Goal: Complete application form

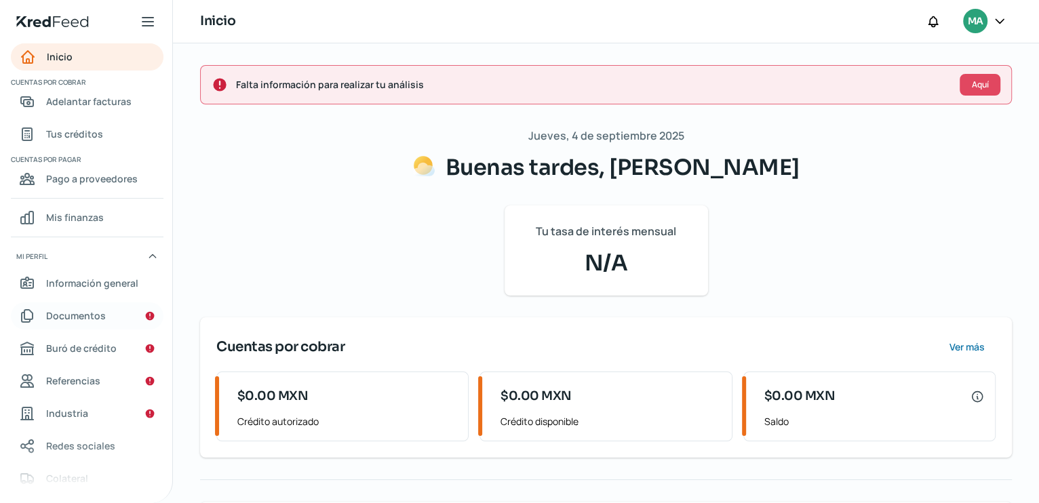
click at [47, 318] on span "Documentos" at bounding box center [76, 315] width 60 height 17
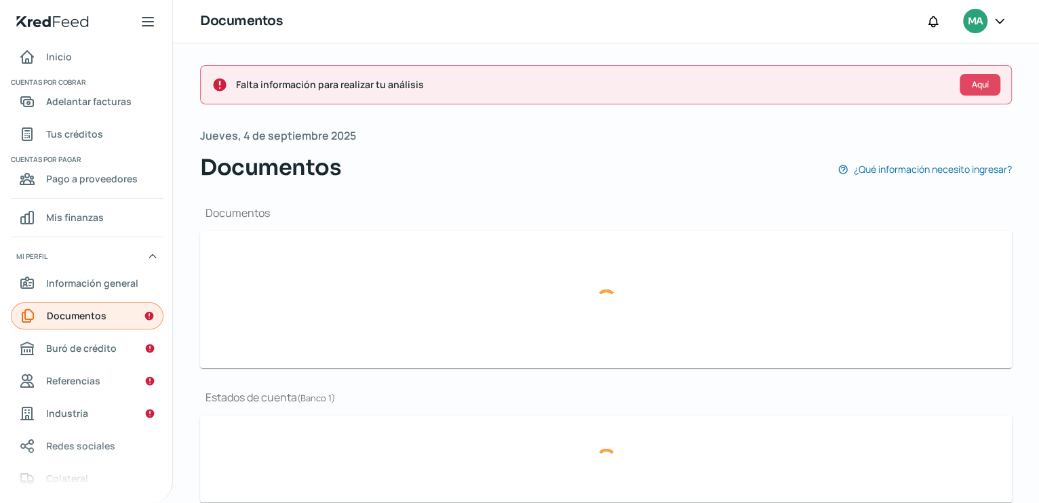
type input "CONSTANCIA [DATE].pdf"
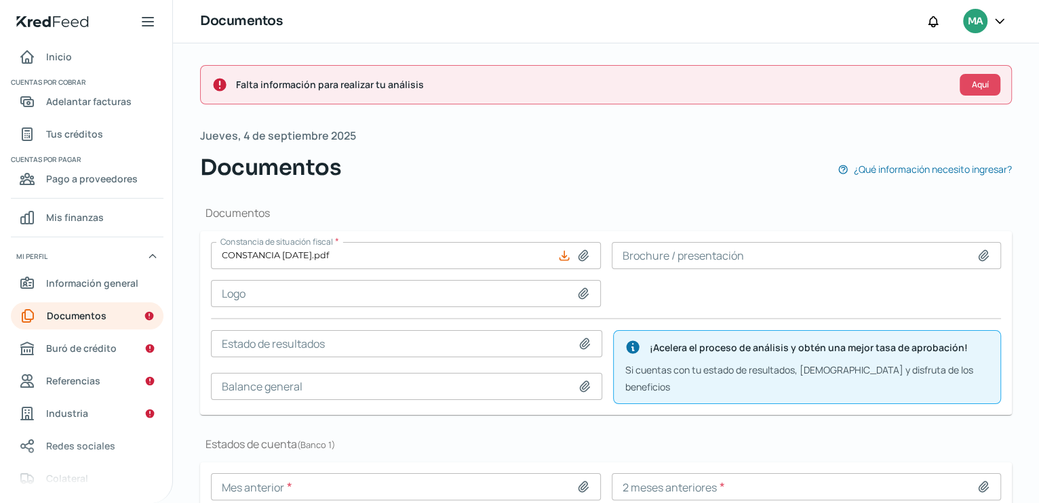
click at [577, 288] on icon at bounding box center [584, 294] width 14 height 14
click at [577, 295] on icon at bounding box center [584, 294] width 14 height 14
type input "C:\fakepath\LOGO.pdf"
click at [580, 292] on icon at bounding box center [583, 293] width 9 height 10
type input "C:\fakepath\LOGO.docx"
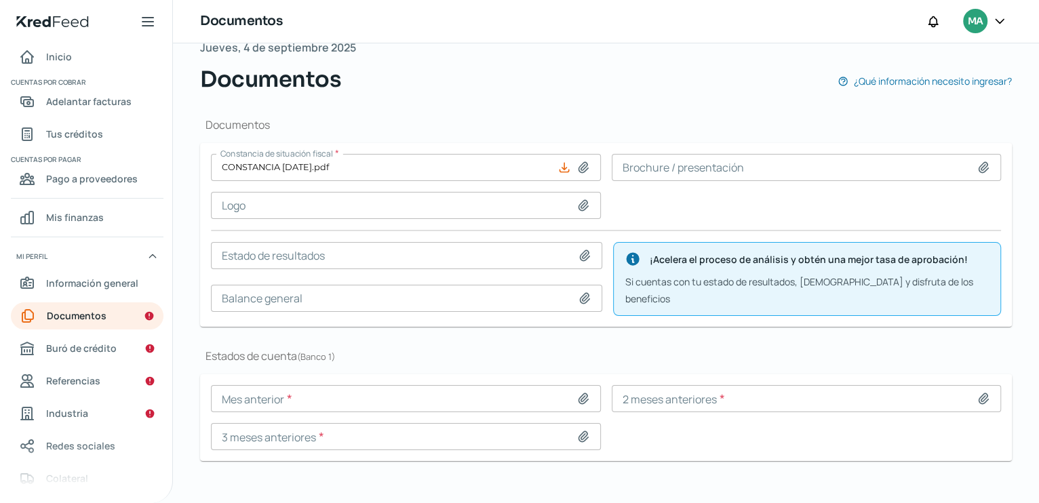
scroll to position [91, 0]
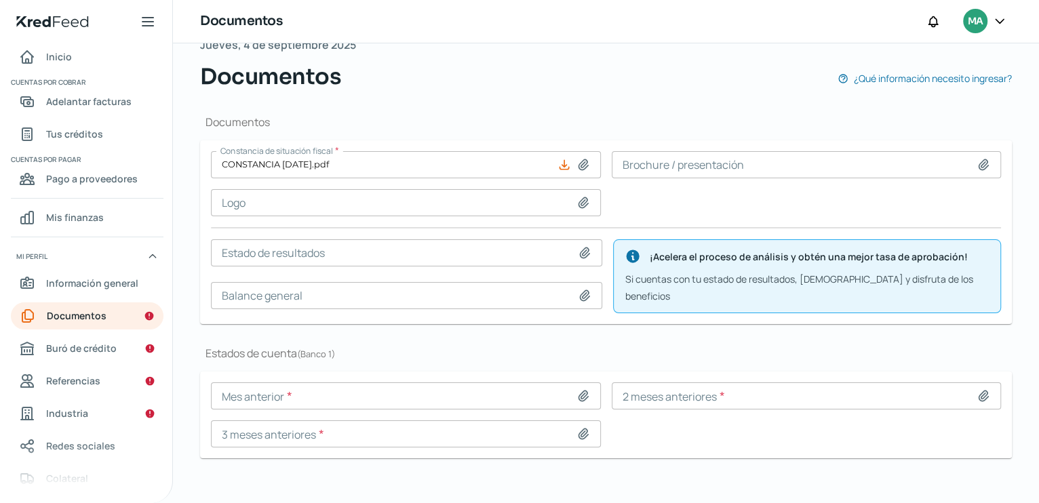
click at [581, 391] on icon at bounding box center [584, 396] width 14 height 14
type input "C:\fakepath\1153465533_20250731.PDF"
type input "1153465533_20250731.PDF"
click at [977, 391] on icon at bounding box center [984, 396] width 14 height 14
type input "C:\fakepath\1153465533_20250630.PDF"
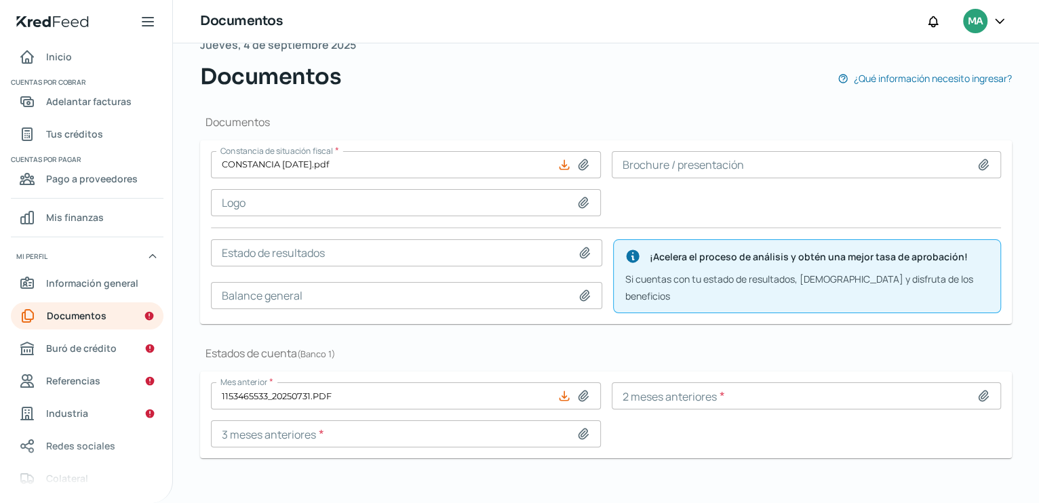
type input "1153465533_20250630.PDF"
click at [582, 429] on icon at bounding box center [583, 434] width 9 height 10
type input "C:\fakepath\1153465533_20250531.PDF"
type input "1153465533_20250531.PDF"
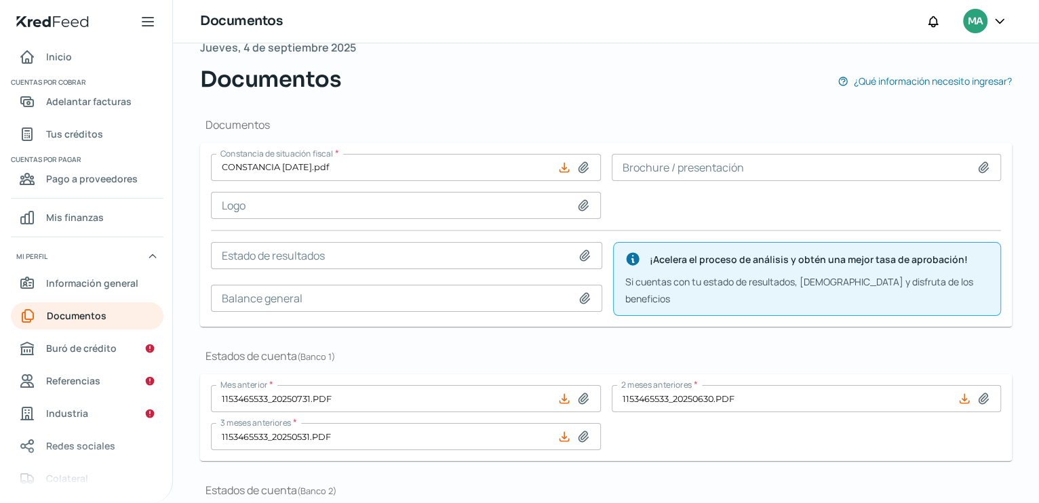
scroll to position [47, 0]
click at [585, 255] on icon at bounding box center [585, 257] width 9 height 10
type input "C:\fakepath\Estados Financieros [DATE].pdf"
type input "Estados Financieros [DATE].pdf"
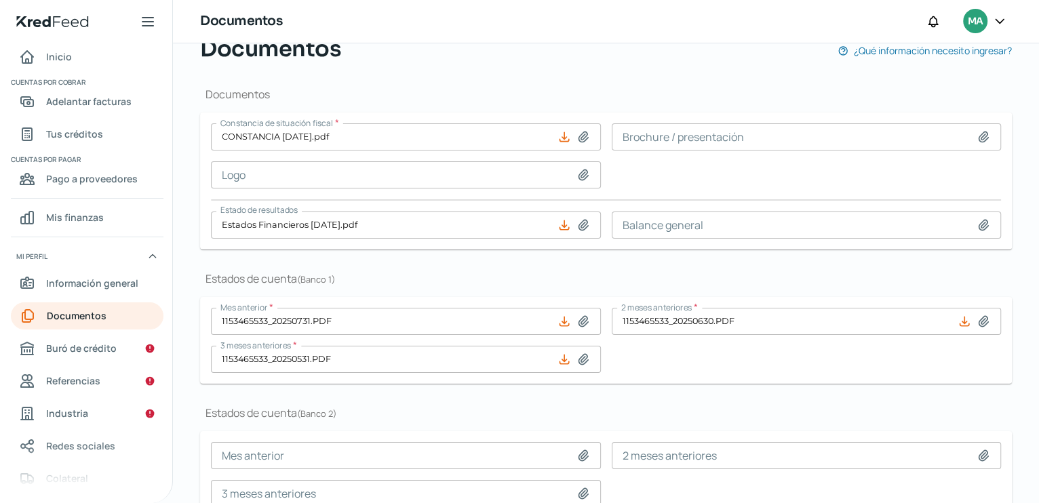
scroll to position [70, 0]
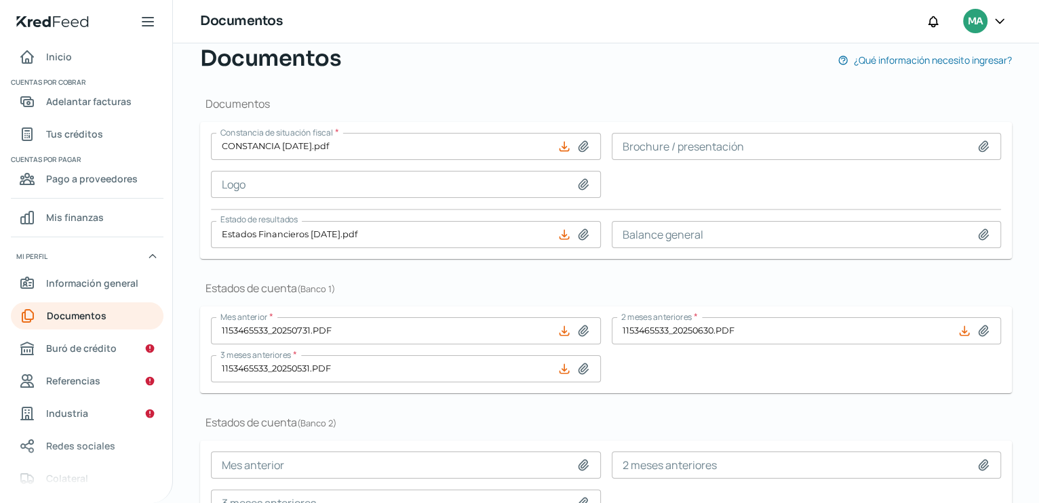
click at [979, 231] on icon at bounding box center [983, 234] width 9 height 10
type input "C:\fakepath\Estados Financieros [DATE].pdf"
type input "Estados Financieros [DATE].pdf"
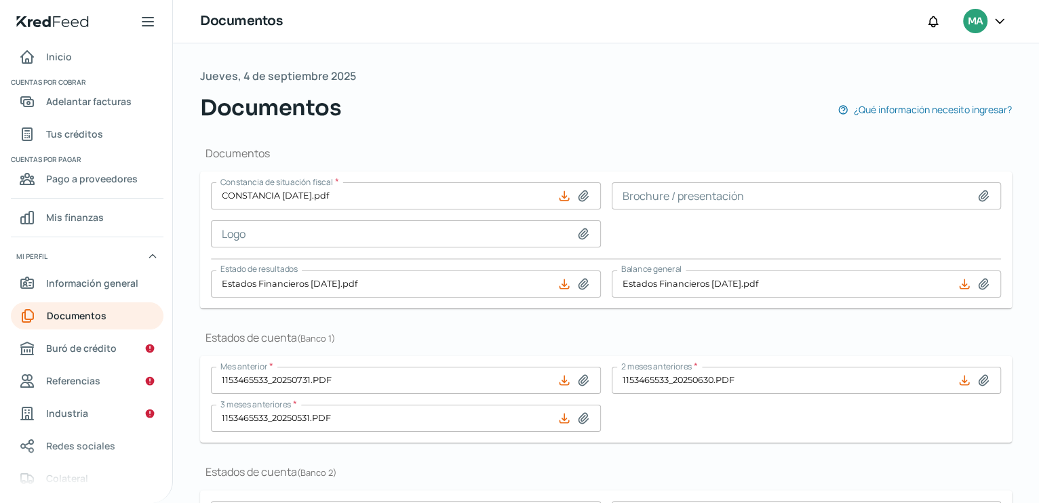
scroll to position [17, 0]
click at [579, 237] on icon at bounding box center [583, 237] width 9 height 10
click at [735, 203] on input at bounding box center [807, 199] width 390 height 27
click at [977, 201] on icon at bounding box center [984, 200] width 14 height 14
click at [977, 200] on icon at bounding box center [984, 200] width 14 height 14
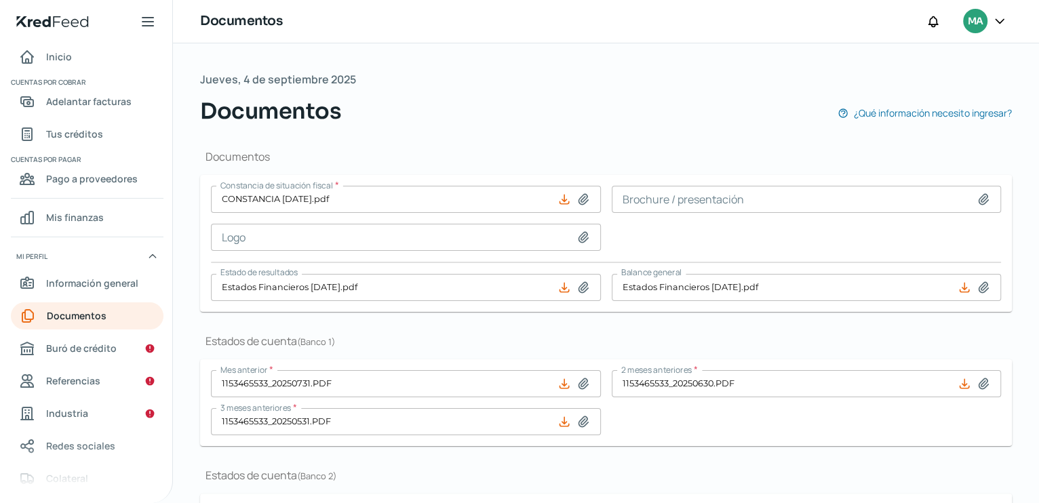
type input "C:\fakepath\Curriculum Dist [PERSON_NAME].pdf"
type input "Curriculum Dist [PERSON_NAME].pdf"
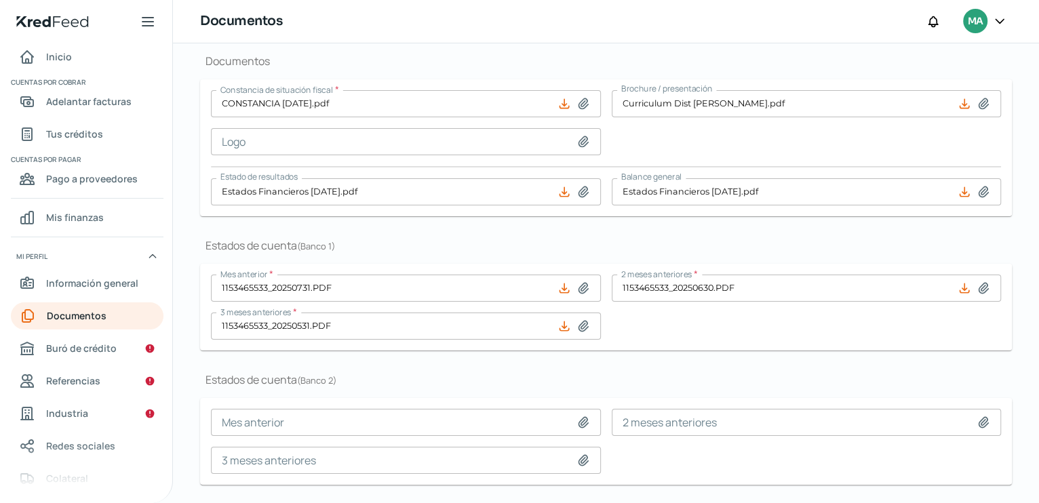
scroll to position [0, 0]
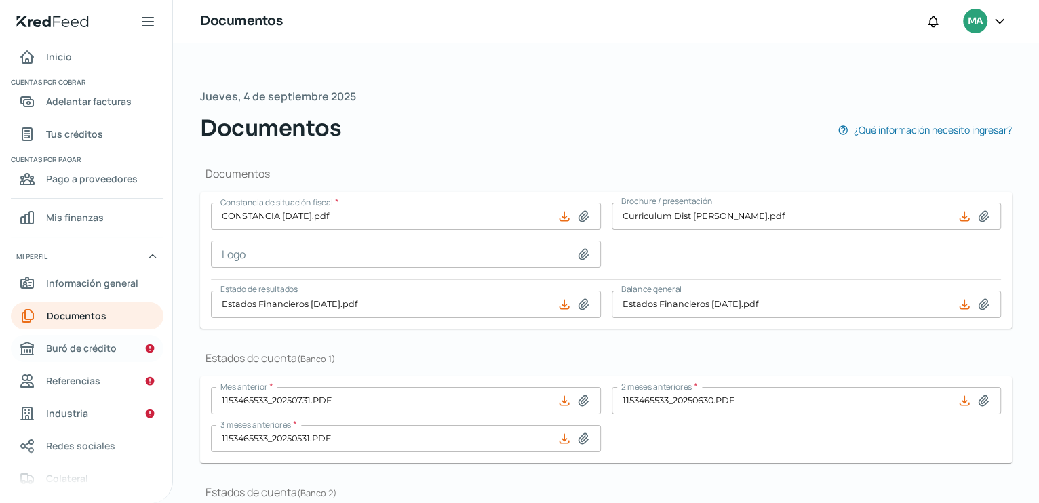
click at [82, 347] on span "Buró de crédito" at bounding box center [81, 348] width 71 height 17
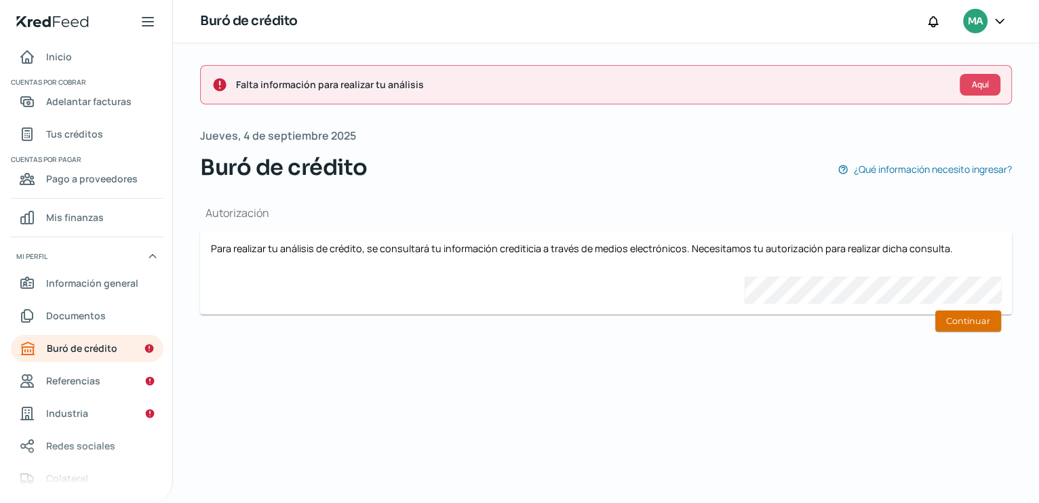
click at [956, 317] on button "Continuar" at bounding box center [968, 321] width 66 height 21
click at [992, 387] on div "Falta información para realizar tu análisis Aquí [DATE] Buró de crédito ¿Qué in…" at bounding box center [606, 273] width 866 height 460
click at [976, 324] on button "Continuar" at bounding box center [968, 321] width 66 height 21
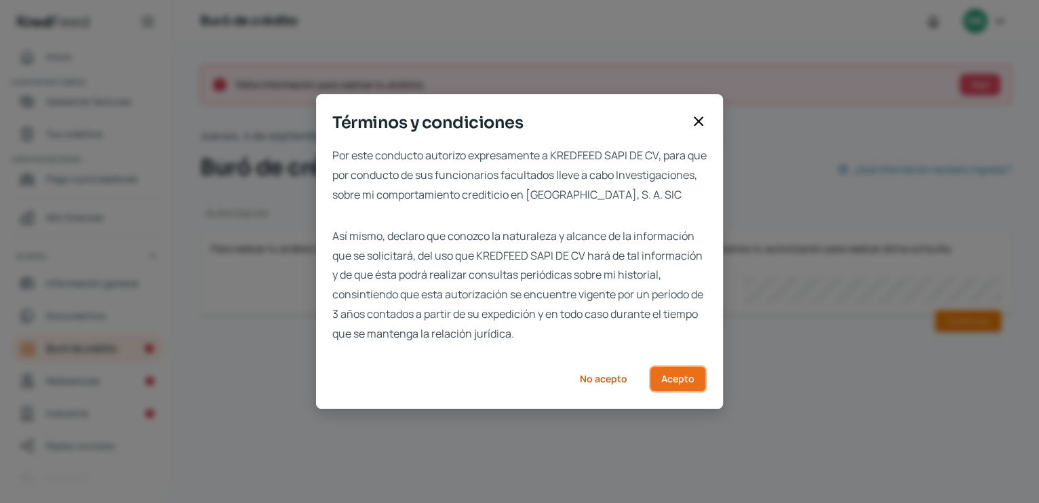
click at [678, 393] on button "Acepto" at bounding box center [678, 379] width 58 height 27
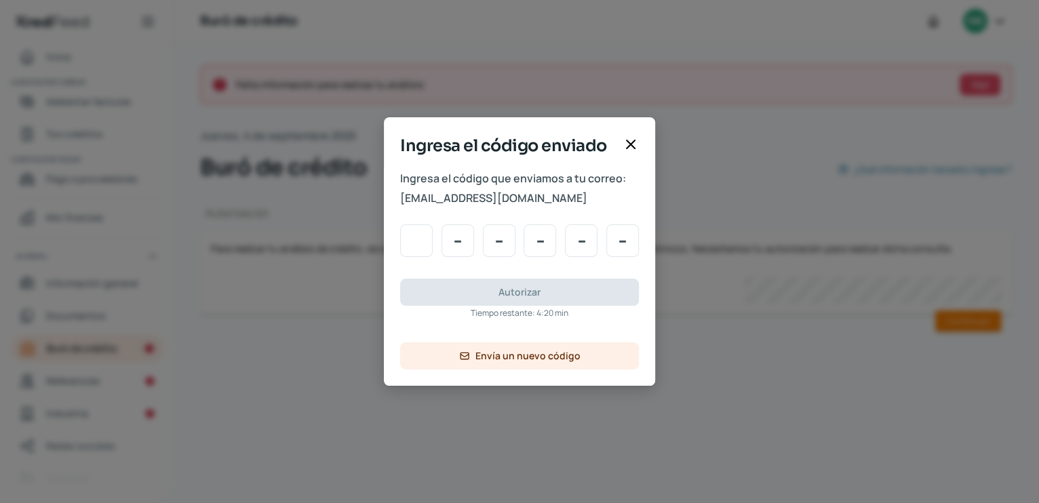
type input "8"
type input "7"
type input "0"
type input "7"
type input "5"
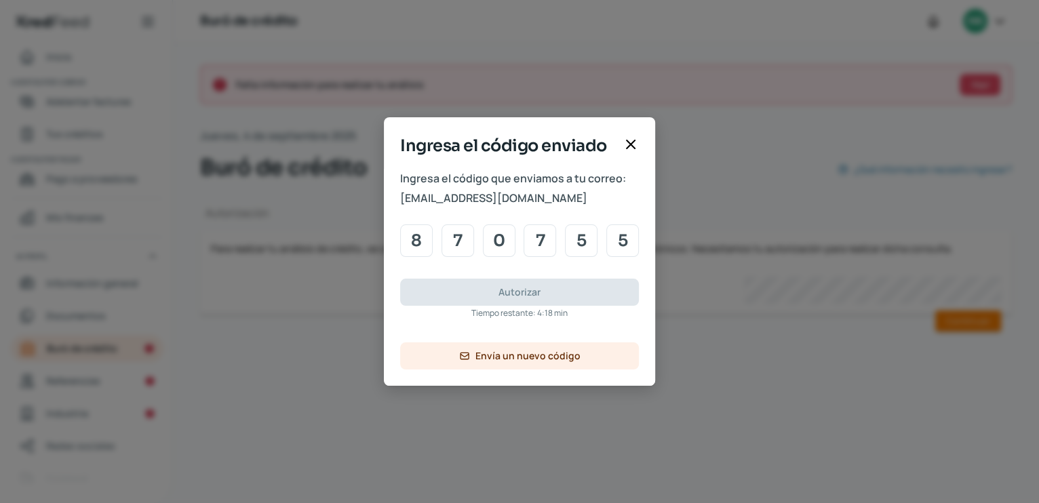
type input "5"
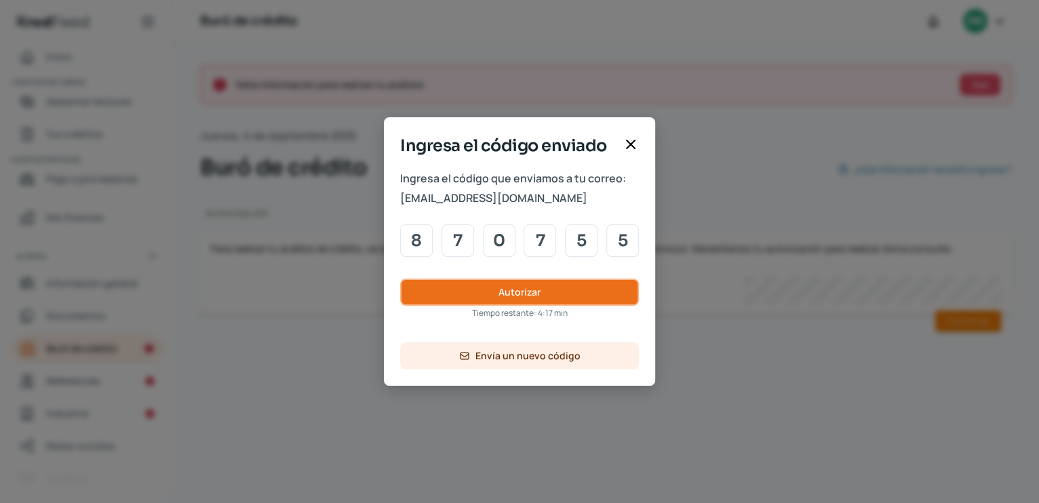
click at [512, 290] on span "Autorizar" at bounding box center [520, 292] width 42 height 9
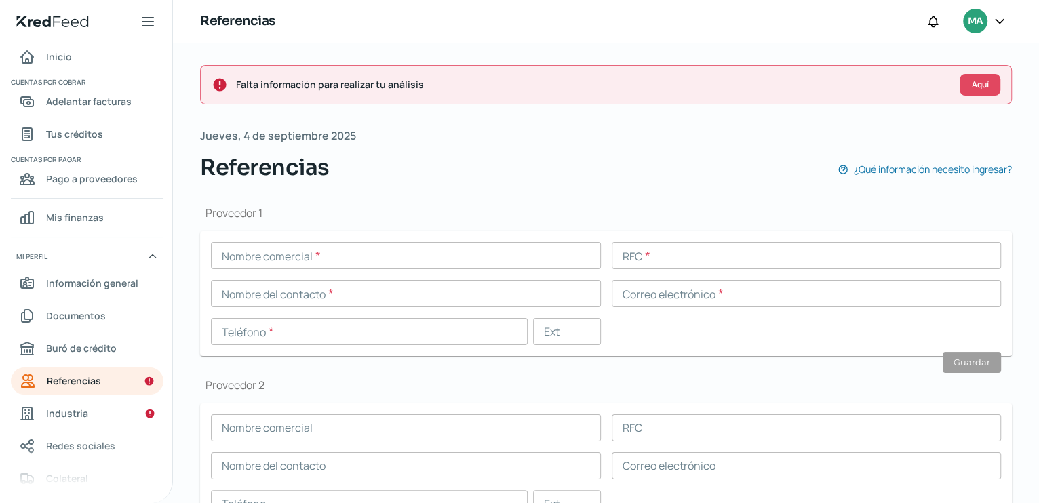
click at [287, 260] on input "text" at bounding box center [406, 255] width 390 height 27
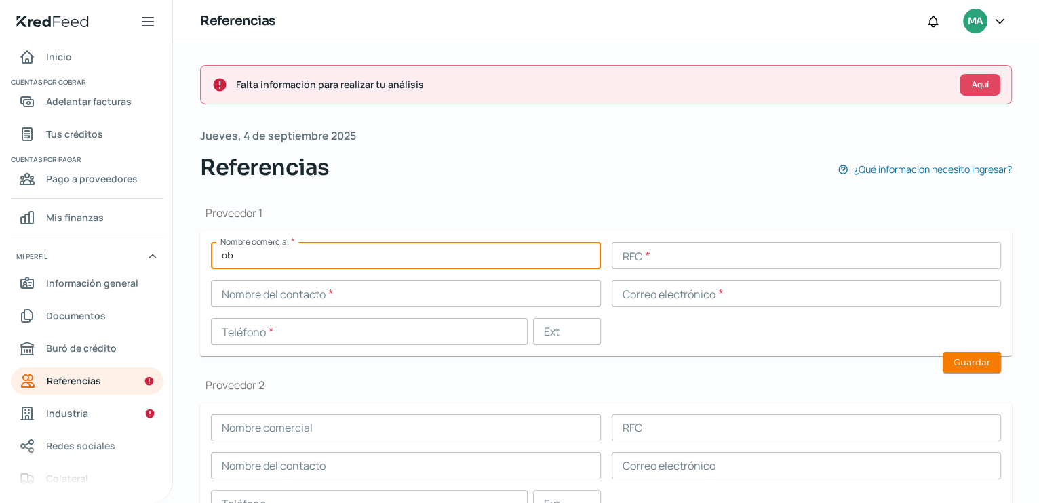
type input "o"
type input "[PERSON_NAME] PRODUCE"
click at [652, 262] on input "text" at bounding box center [807, 255] width 390 height 27
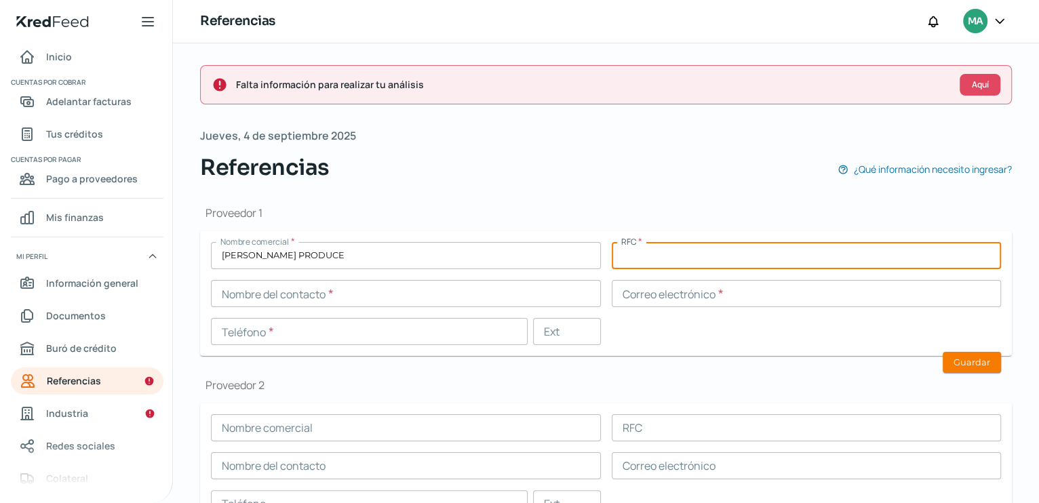
click at [635, 259] on input "text" at bounding box center [807, 255] width 390 height 27
paste input "OPR180406TP7"
type input "OPR180406TP7"
click at [249, 291] on input "text" at bounding box center [406, 293] width 390 height 27
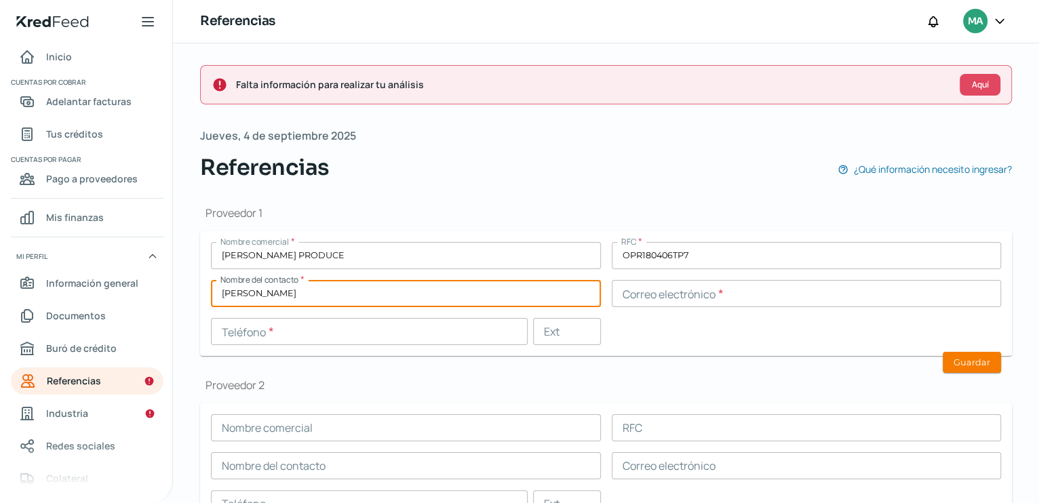
type input "[PERSON_NAME]"
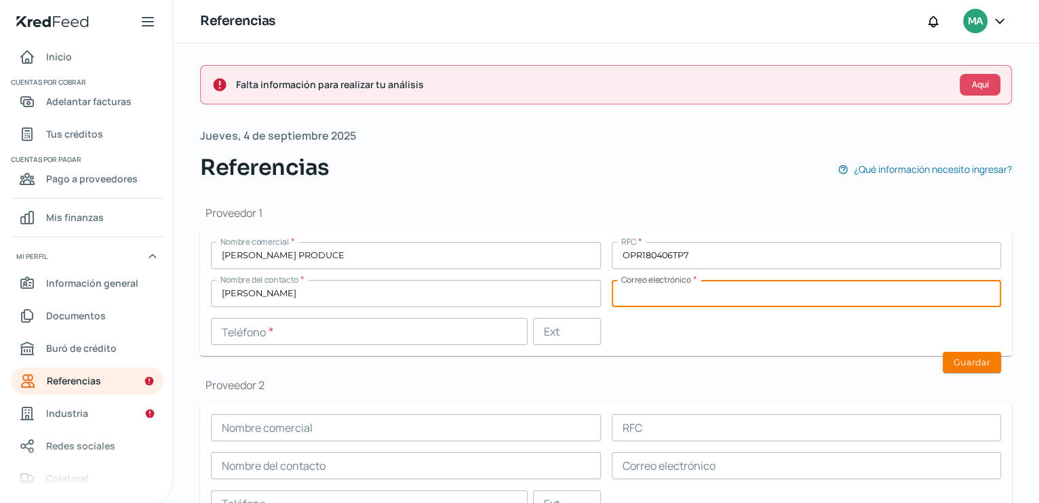
click at [682, 301] on input "text" at bounding box center [807, 293] width 390 height 27
click at [630, 293] on input "text" at bounding box center [807, 293] width 390 height 27
paste input "[PERSON_NAME][EMAIL_ADDRESS][DOMAIN_NAME]"
type input "[PERSON_NAME][EMAIL_ADDRESS][DOMAIN_NAME]"
click at [242, 338] on input "text" at bounding box center [369, 331] width 317 height 27
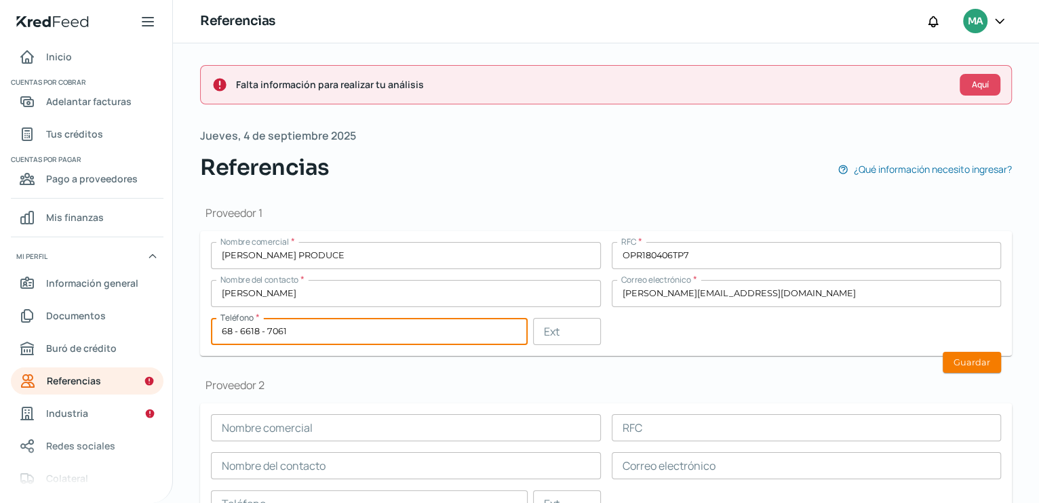
click at [219, 335] on input "68 - 6618 - 7061" at bounding box center [369, 331] width 317 height 27
type input "1"
type input "68 - 6187 - 0610"
click at [443, 392] on div "Proveedor 2 Nombre comercial RFC Nombre del contacto Correo electrónico Teléfon…" at bounding box center [606, 453] width 812 height 151
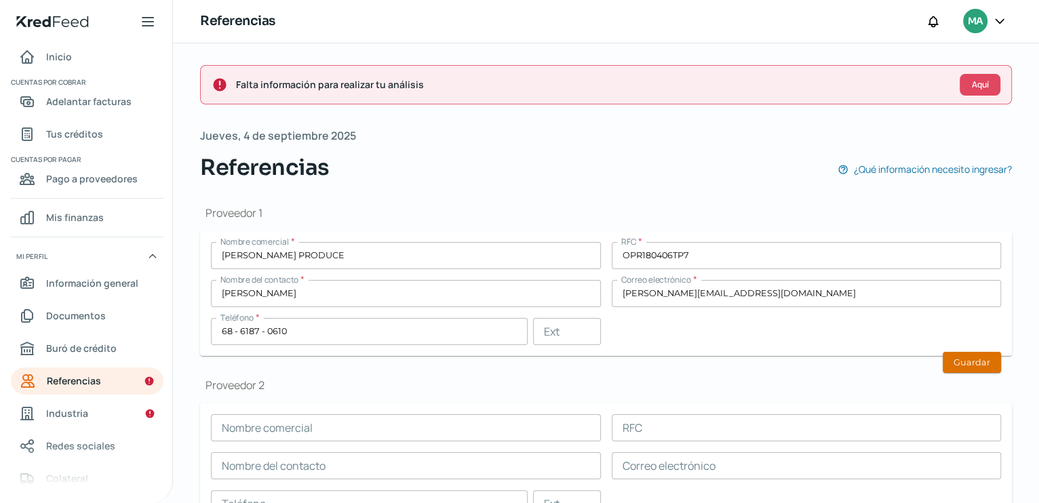
click at [965, 360] on button "Guardar" at bounding box center [972, 362] width 58 height 21
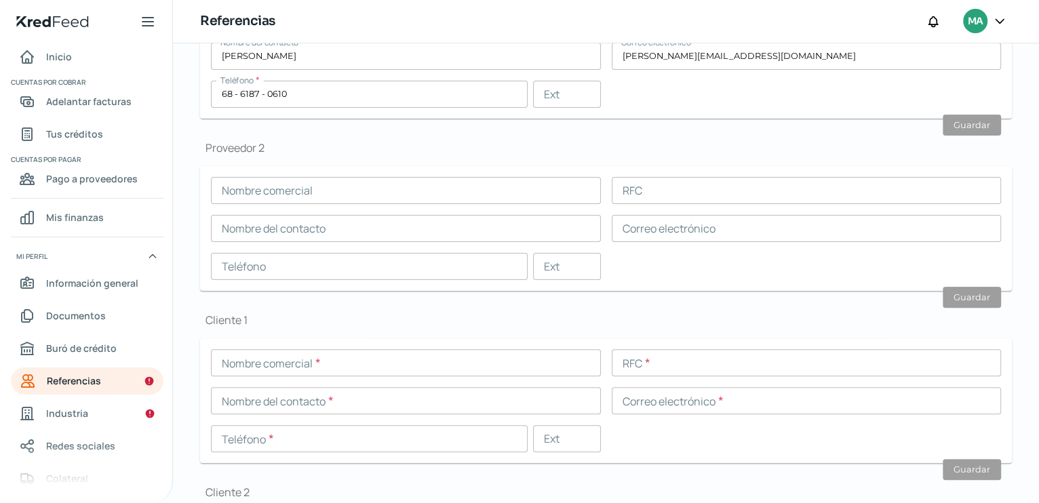
scroll to position [237, 0]
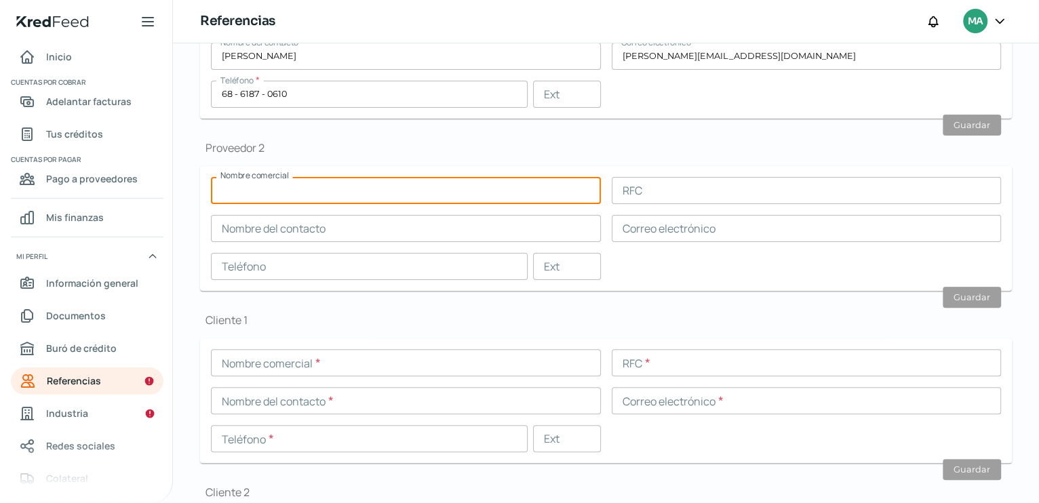
click at [225, 195] on input "text" at bounding box center [406, 190] width 390 height 27
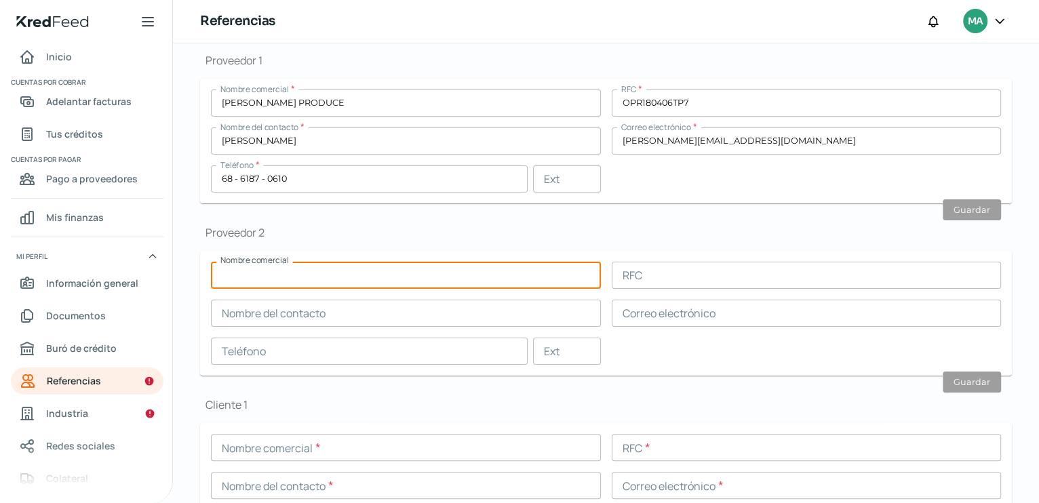
scroll to position [154, 0]
type input "EXPORTADORA LOS VERGELES"
drag, startPoint x: 627, startPoint y: 280, endPoint x: 522, endPoint y: 281, distance: 105.1
click at [627, 280] on input "text" at bounding box center [807, 273] width 390 height 27
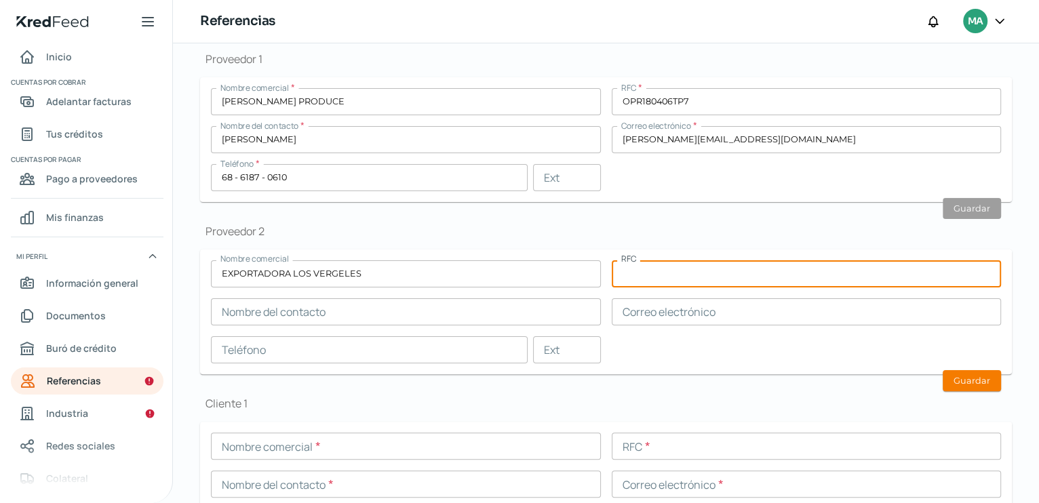
click at [623, 272] on input "text" at bounding box center [807, 273] width 390 height 27
paste input "EVE130709PP4"
type input "EVE130709PP4"
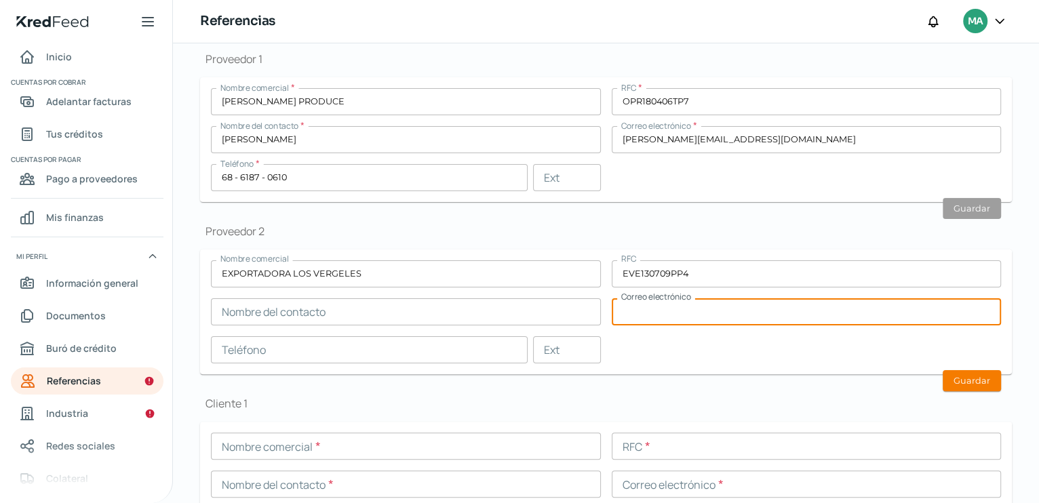
click at [650, 314] on input "text" at bounding box center [807, 311] width 390 height 27
paste input "[EMAIL_ADDRESS][DOMAIN_NAME]"
type input "[EMAIL_ADDRESS][DOMAIN_NAME]"
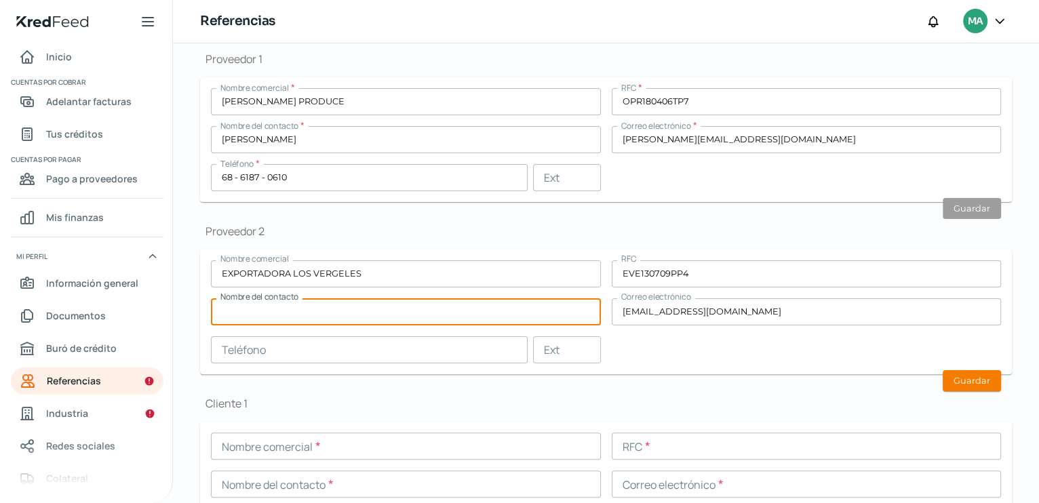
click at [298, 313] on input "text" at bounding box center [406, 311] width 390 height 27
type input "[PERSON_NAME]"
click at [308, 342] on input "text" at bounding box center [369, 349] width 317 height 27
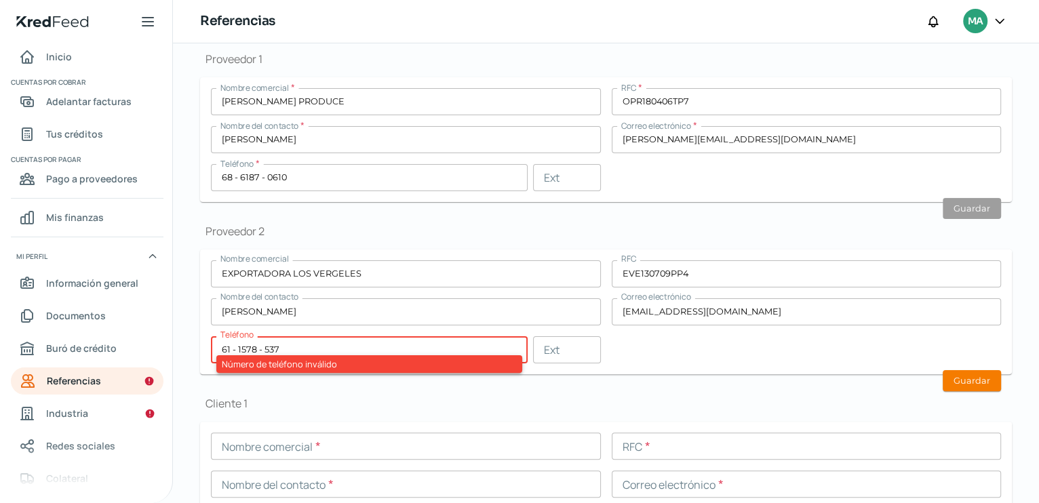
click at [434, 416] on div "Cliente 1 Nombre comercial * RFC * Nombre del contacto * Correo electrónico * T…" at bounding box center [606, 471] width 812 height 151
click at [410, 402] on h1 "Cliente 1" at bounding box center [606, 403] width 812 height 15
drag, startPoint x: 222, startPoint y: 349, endPoint x: 305, endPoint y: 364, distance: 83.4
click at [224, 349] on input "61 - 1578 - 537" at bounding box center [369, 349] width 317 height 27
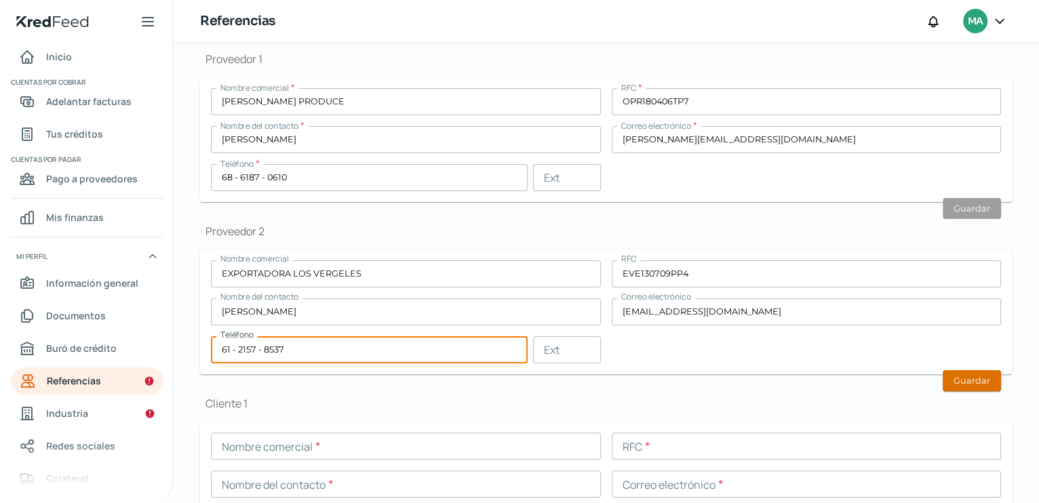
type input "61 - 2157 - 8537"
click at [973, 374] on button "Guardar" at bounding box center [972, 380] width 58 height 21
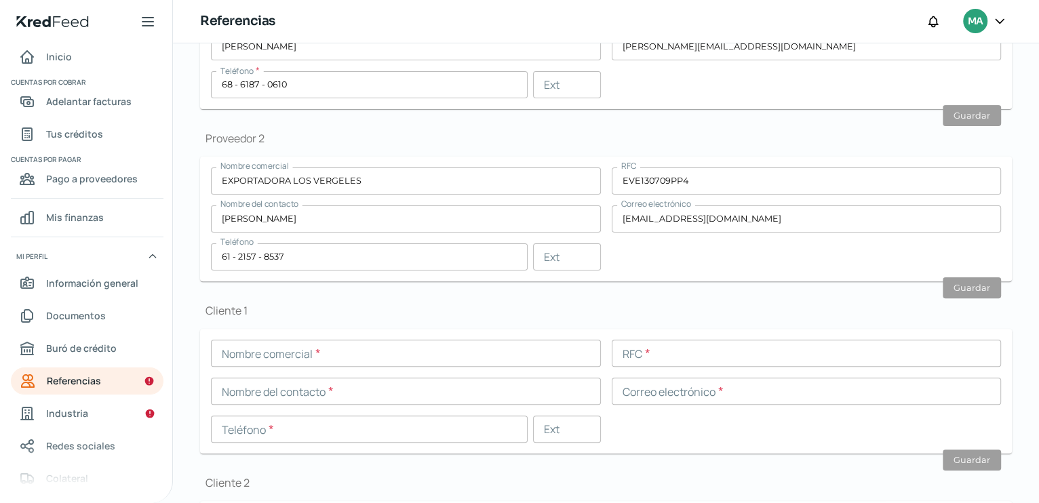
scroll to position [243, 0]
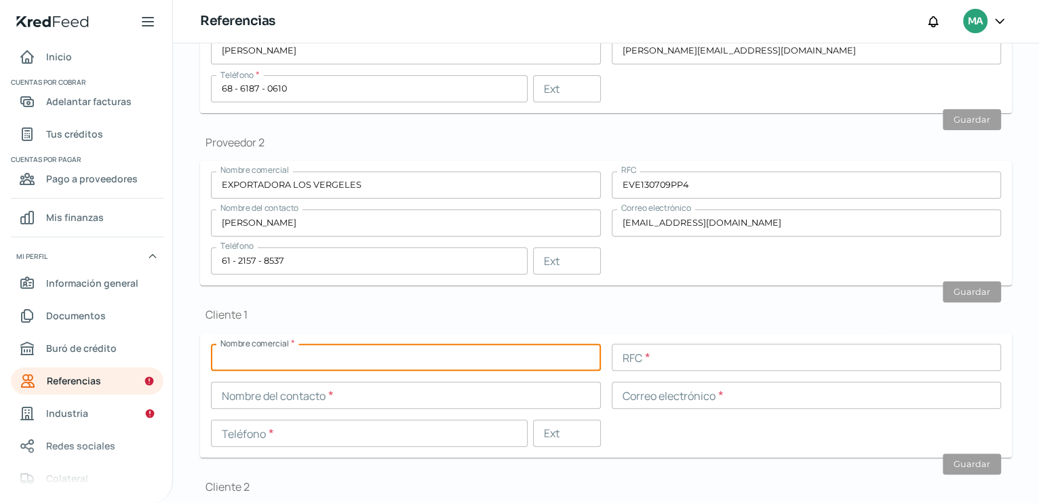
click at [287, 362] on input "text" at bounding box center [406, 357] width 390 height 27
type input "S.L. ALIMENTOS"
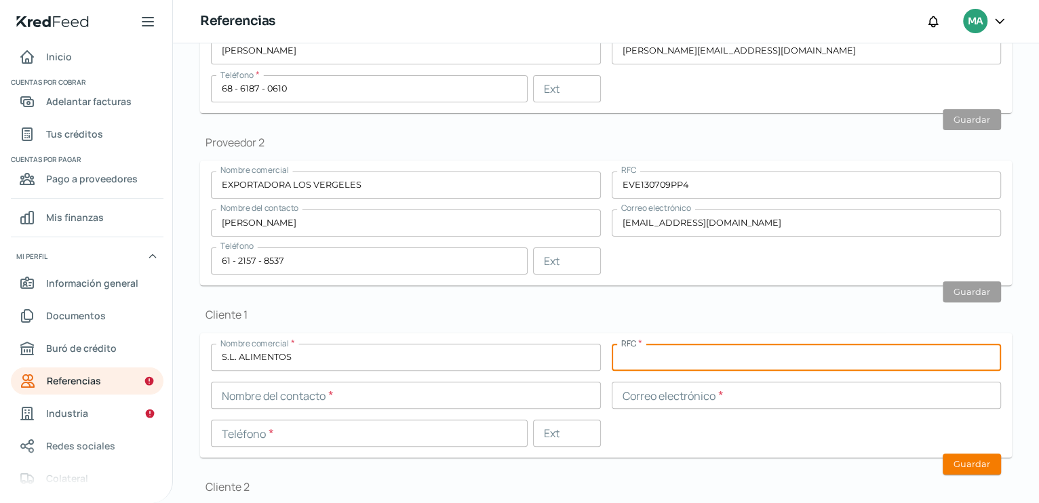
click at [667, 365] on input "text" at bounding box center [807, 357] width 390 height 27
click at [222, 358] on input "S.L. ALIMENTOS" at bounding box center [406, 357] width 390 height 27
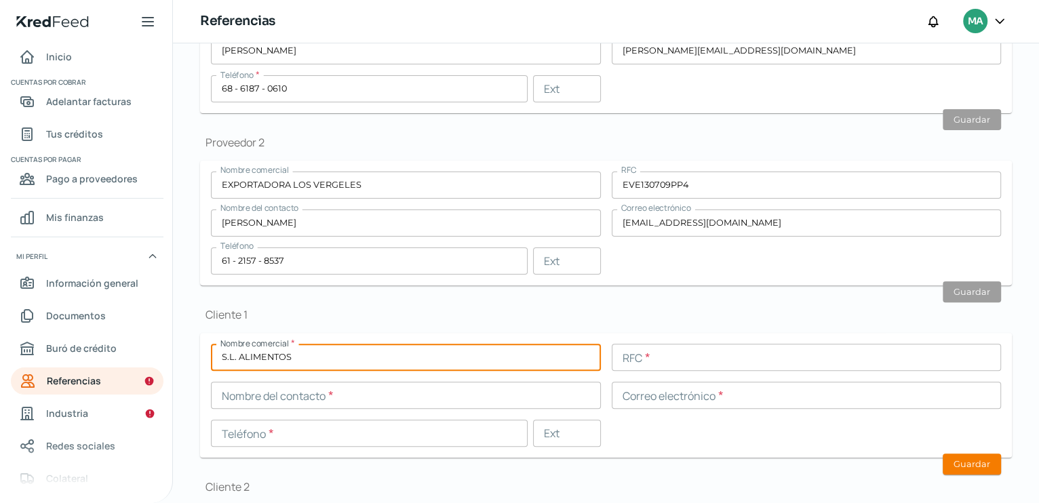
drag, startPoint x: 222, startPoint y: 358, endPoint x: 360, endPoint y: 357, distance: 137.0
click at [360, 357] on input "S.L. ALIMENTOS" at bounding box center [406, 357] width 390 height 27
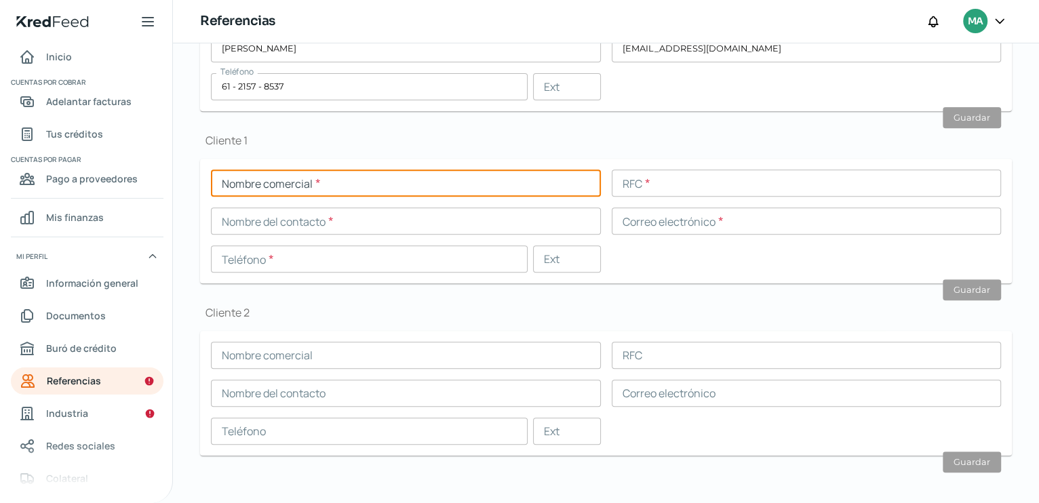
scroll to position [423, 0]
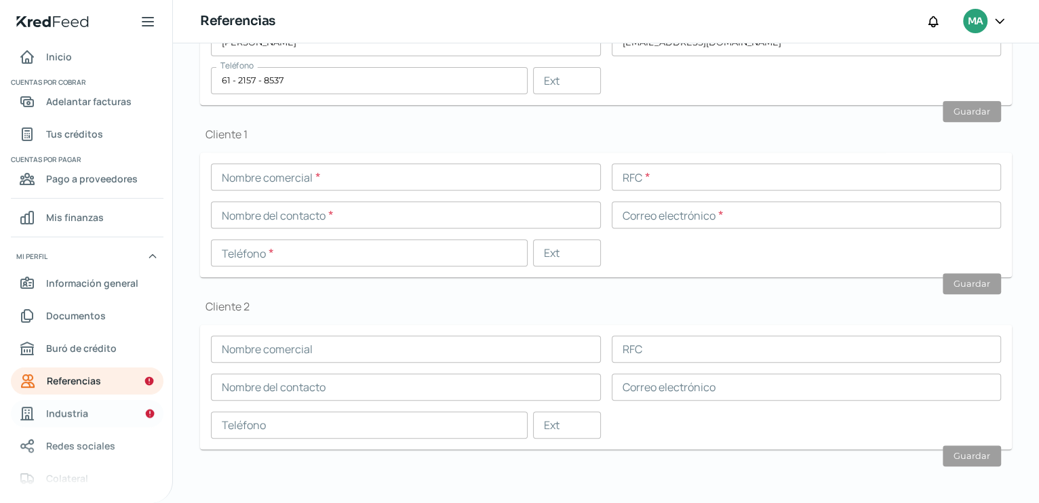
click at [70, 410] on span "Industria" at bounding box center [67, 413] width 42 height 17
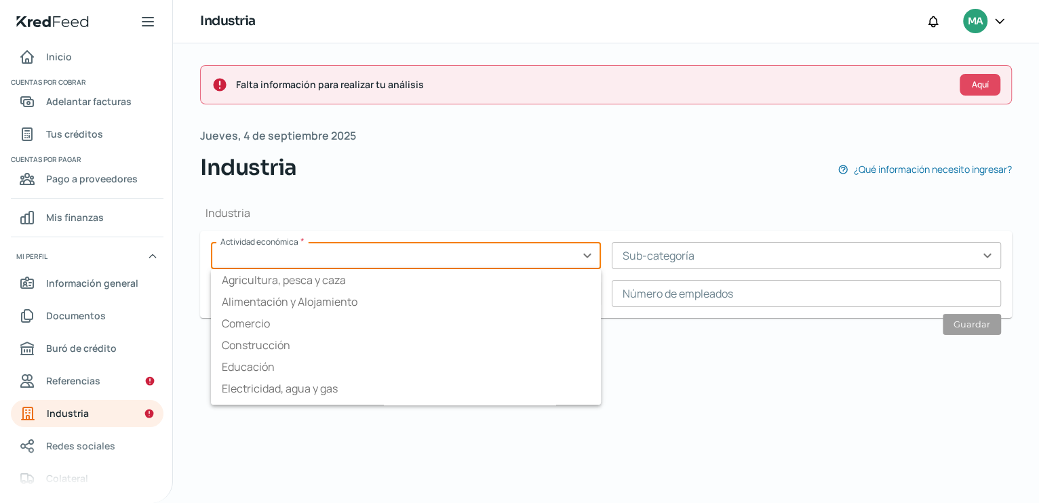
click at [586, 252] on input "text" at bounding box center [406, 255] width 390 height 27
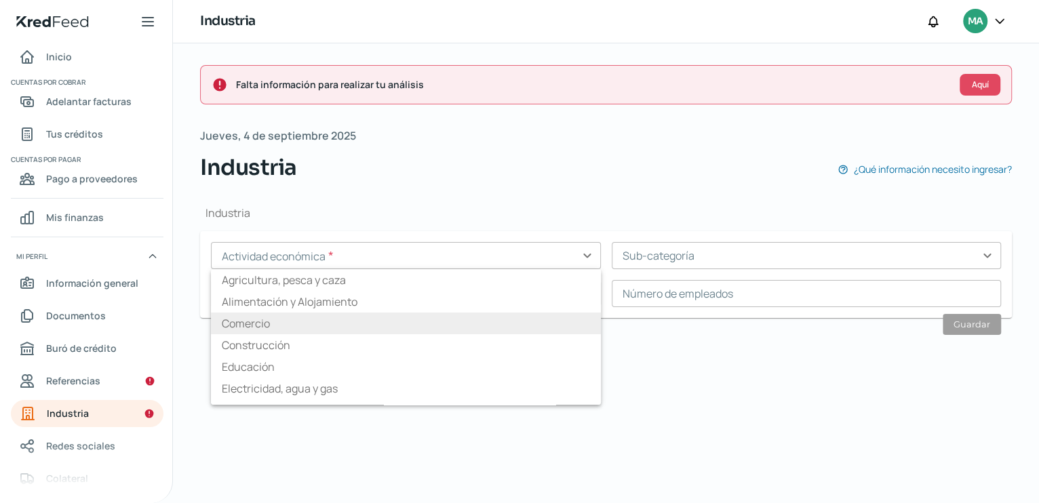
click at [241, 323] on li "Comercio" at bounding box center [406, 324] width 390 height 22
type input "Comercio"
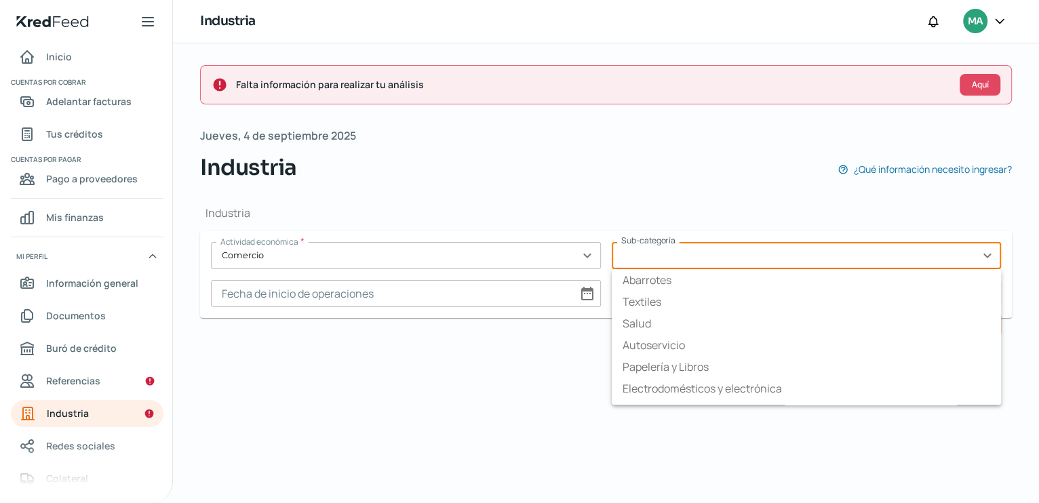
click at [986, 256] on input "text" at bounding box center [807, 255] width 390 height 27
click at [586, 254] on input "text" at bounding box center [406, 255] width 390 height 27
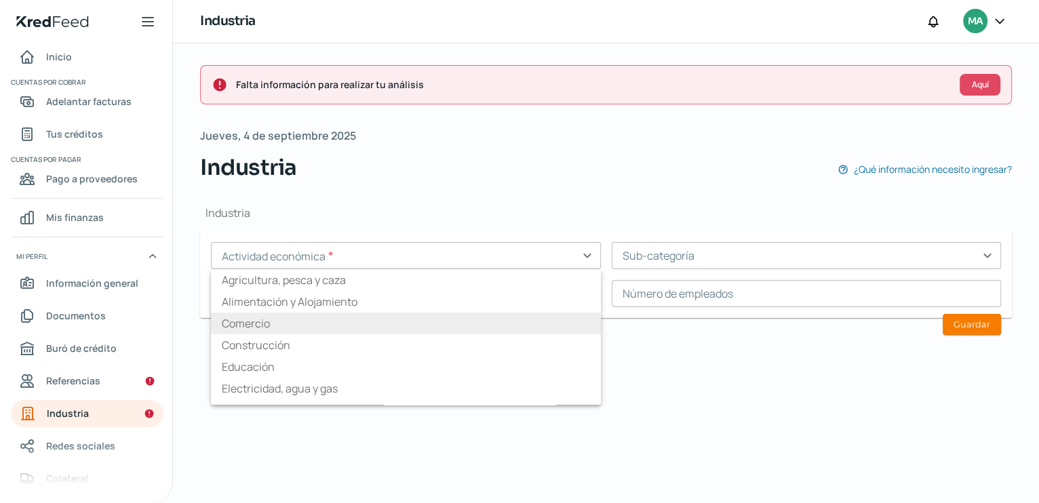
click at [233, 323] on li "Comercio" at bounding box center [406, 324] width 390 height 22
type input "Comercio"
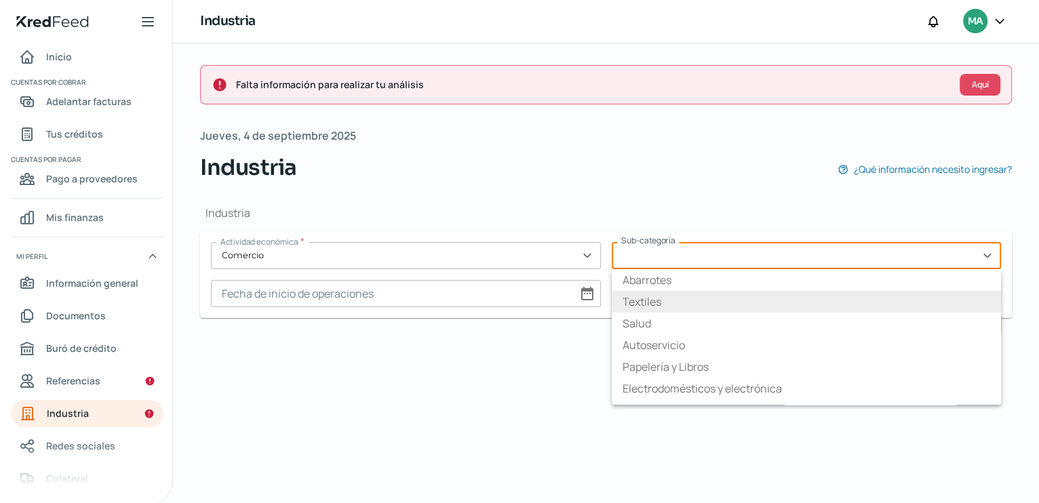
click at [988, 259] on input "text" at bounding box center [807, 255] width 390 height 27
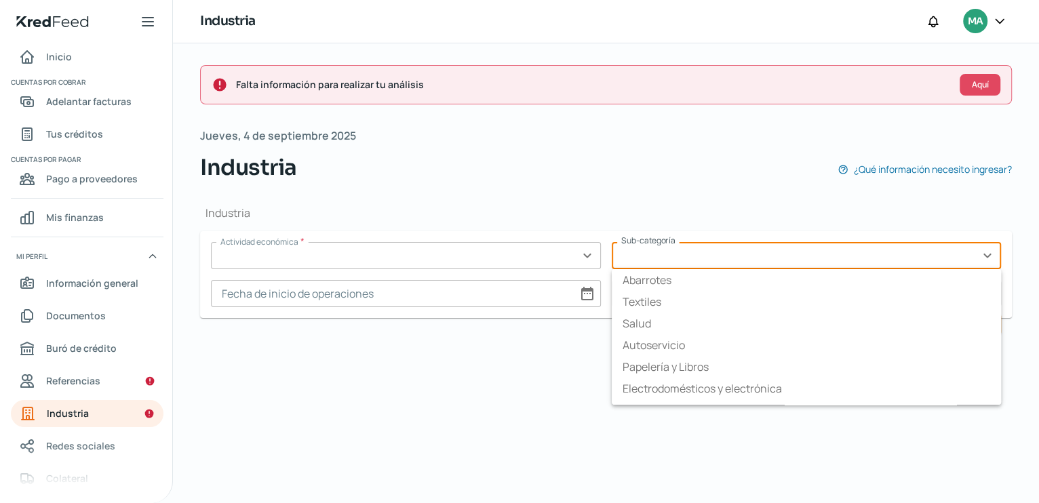
click at [586, 255] on input "text" at bounding box center [406, 255] width 390 height 27
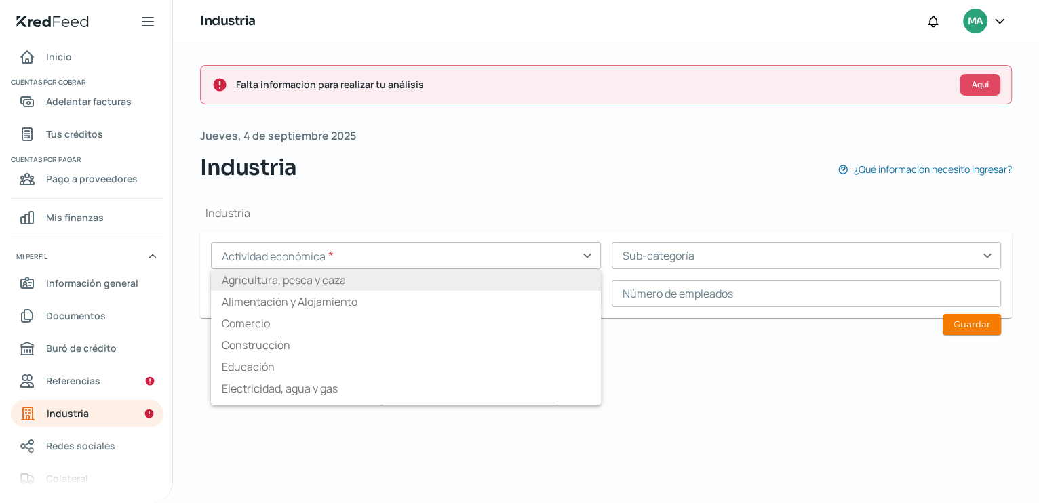
click at [292, 280] on li "Agricultura, pesca y caza" at bounding box center [406, 280] width 390 height 22
type input "Agricultura, pesca y caza"
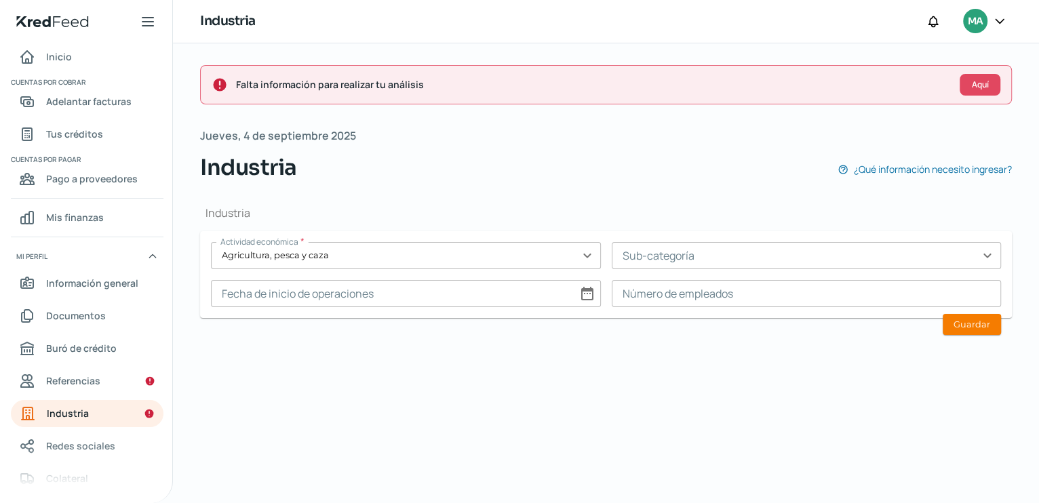
click at [984, 254] on input "text" at bounding box center [807, 255] width 390 height 27
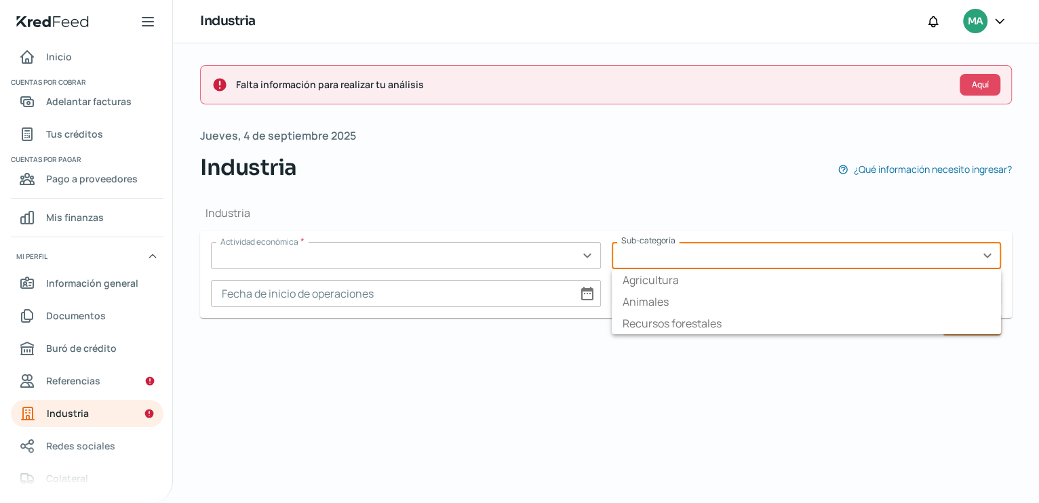
click at [591, 254] on input "text" at bounding box center [406, 255] width 390 height 27
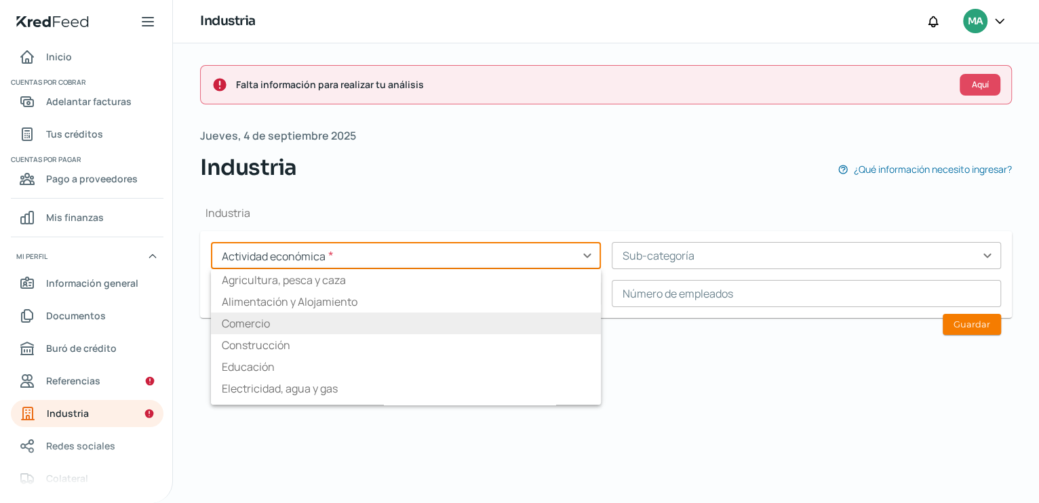
click at [302, 324] on li "Comercio" at bounding box center [406, 324] width 390 height 22
type input "Comercio"
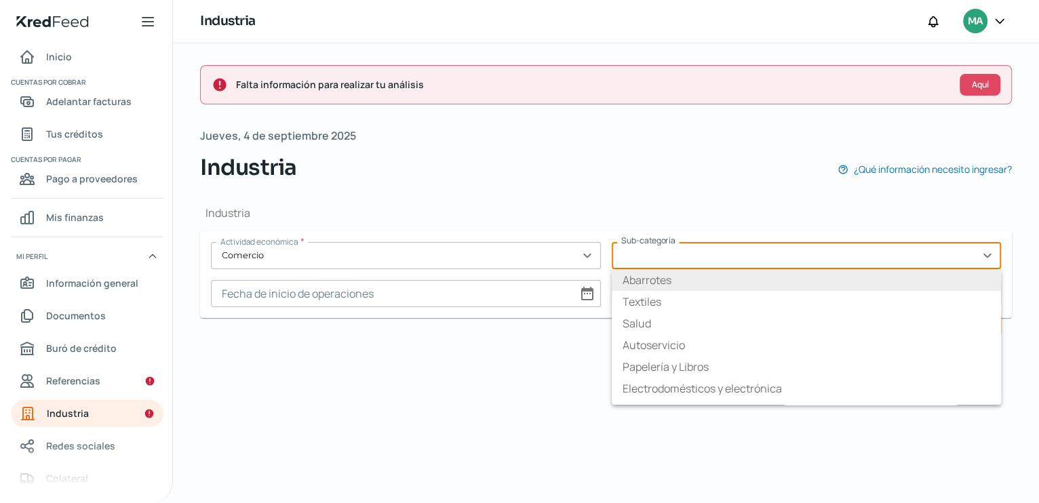
click at [984, 255] on input "text" at bounding box center [807, 255] width 390 height 27
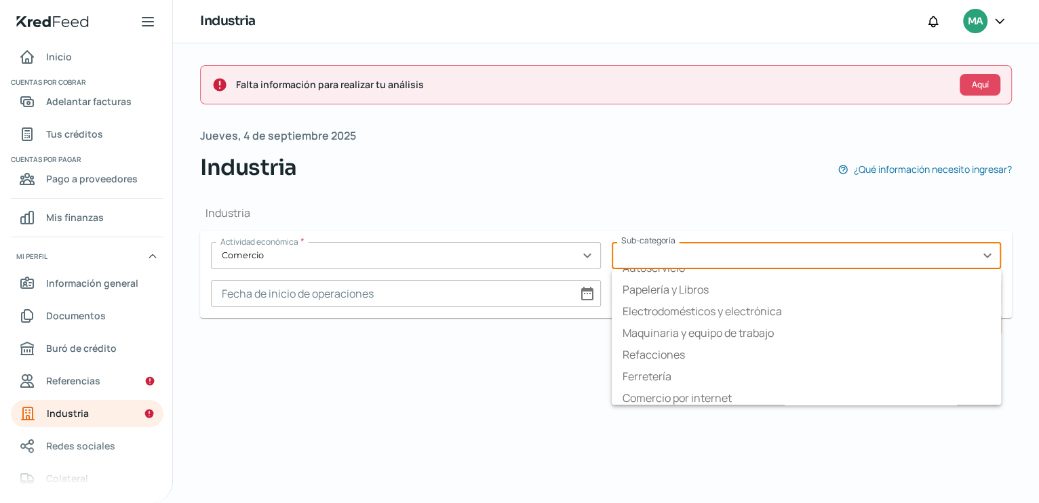
scroll to position [81, 0]
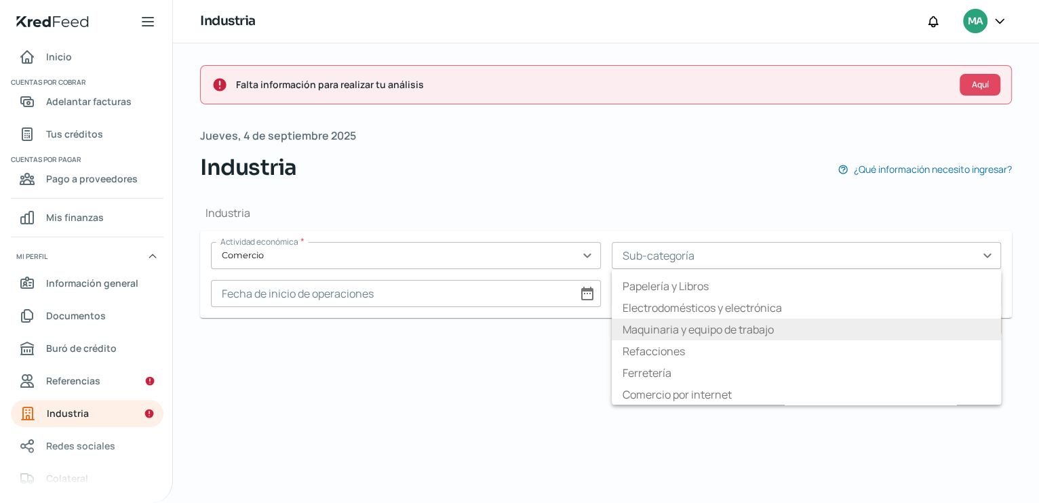
click at [686, 334] on li "Maquinaria y equipo de trabajo" at bounding box center [807, 330] width 390 height 22
type input "Maquinaria y equipo de trabajo"
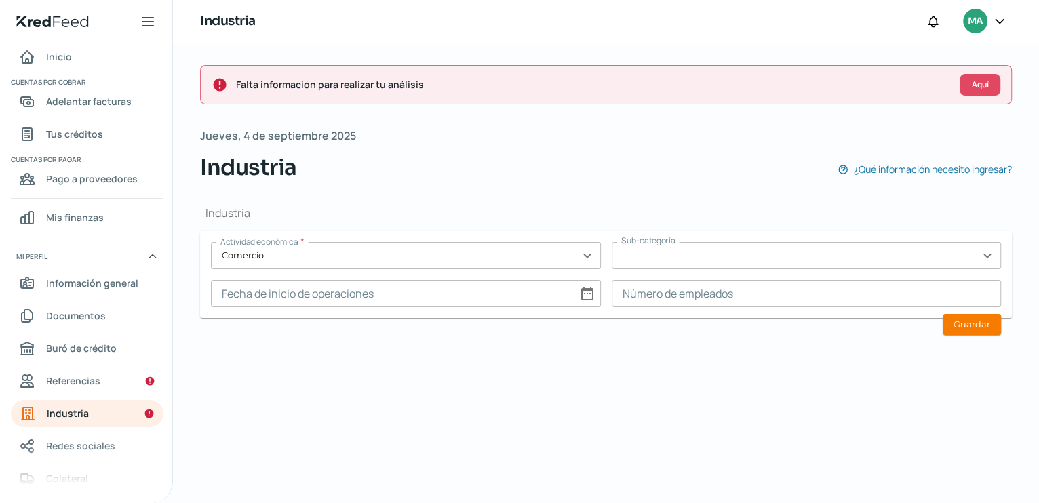
click at [985, 256] on input "text" at bounding box center [807, 255] width 390 height 27
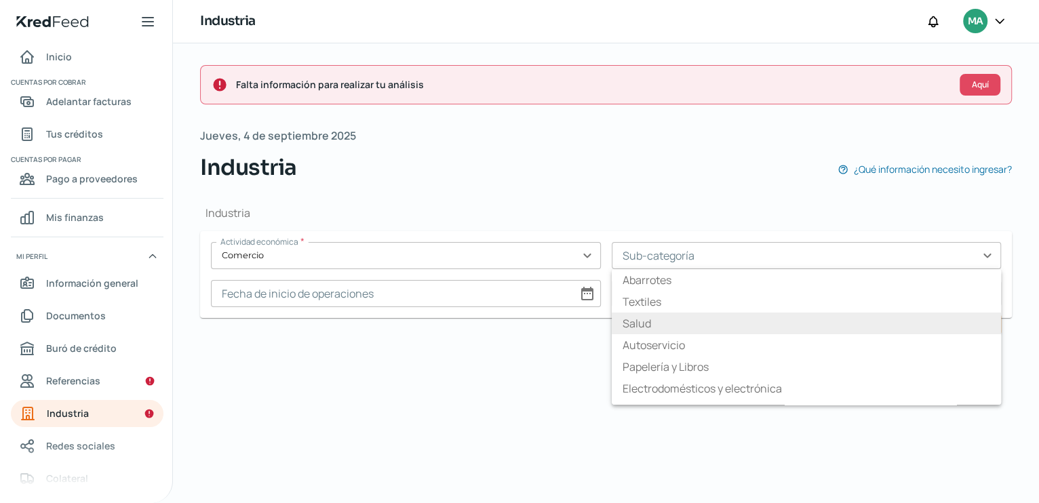
drag, startPoint x: 995, startPoint y: 292, endPoint x: 994, endPoint y: 322, distance: 30.5
click at [994, 322] on ul "Abarrotes Textiles Salud Autoservicio Papelería y Libros Electrodomésticos y el…" at bounding box center [807, 337] width 390 height 136
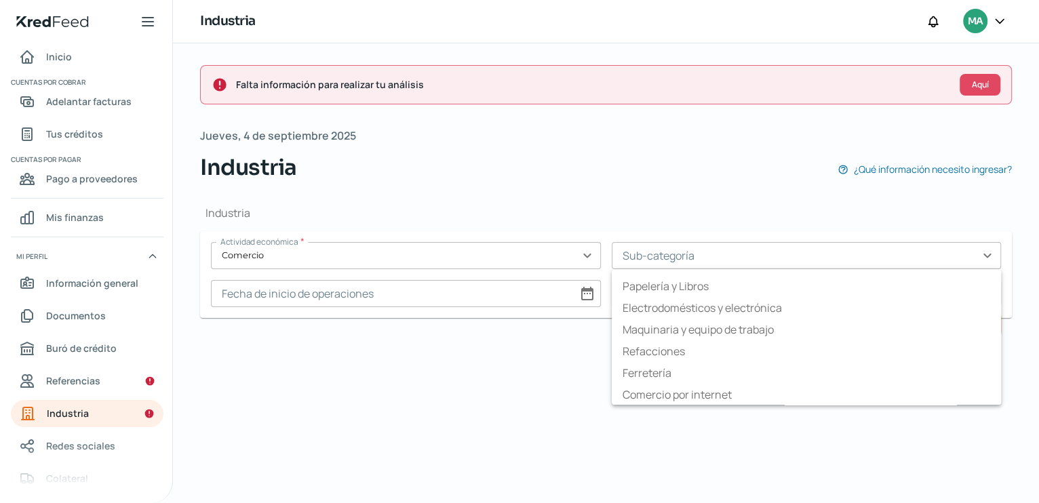
type input "Maquinaria y equipo de trabajo"
click at [585, 252] on input "text" at bounding box center [406, 255] width 390 height 27
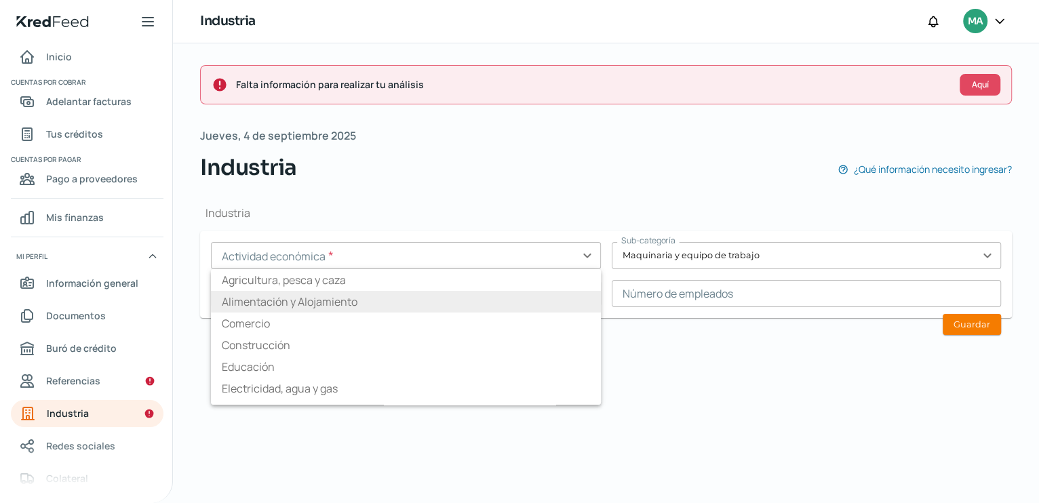
click at [528, 307] on li "Alimentación y Alojamiento" at bounding box center [406, 302] width 390 height 22
type input "Alimentación y Alojamiento"
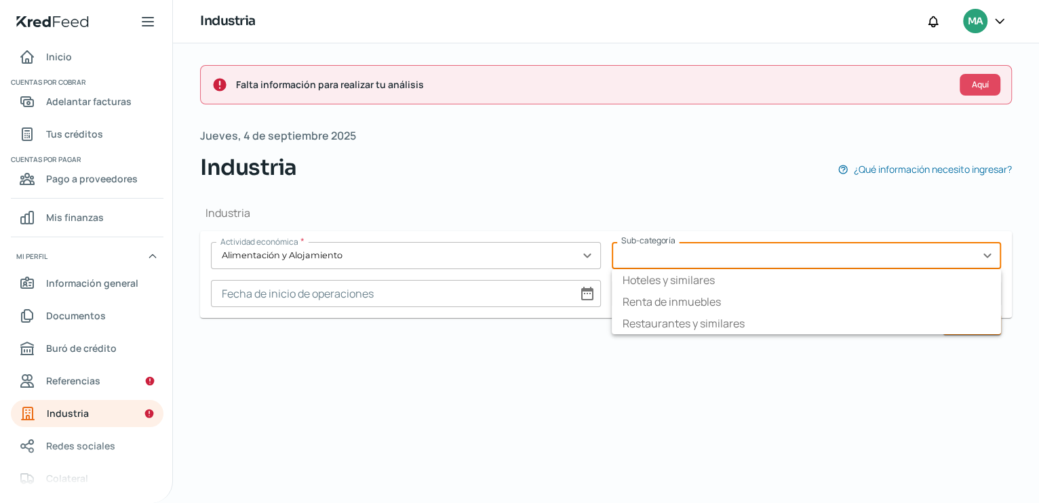
click at [988, 254] on input "text" at bounding box center [807, 255] width 390 height 27
click at [587, 250] on input "text" at bounding box center [406, 255] width 390 height 27
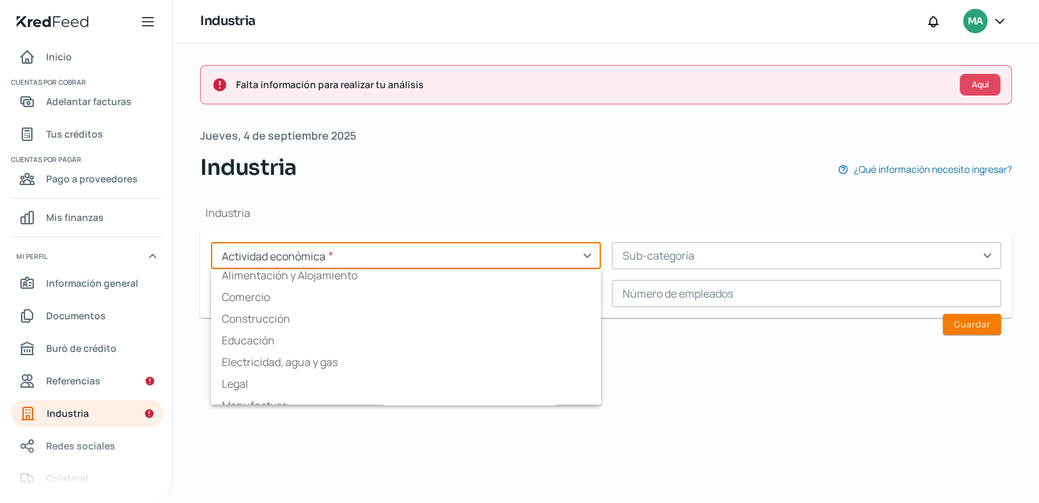
scroll to position [0, 0]
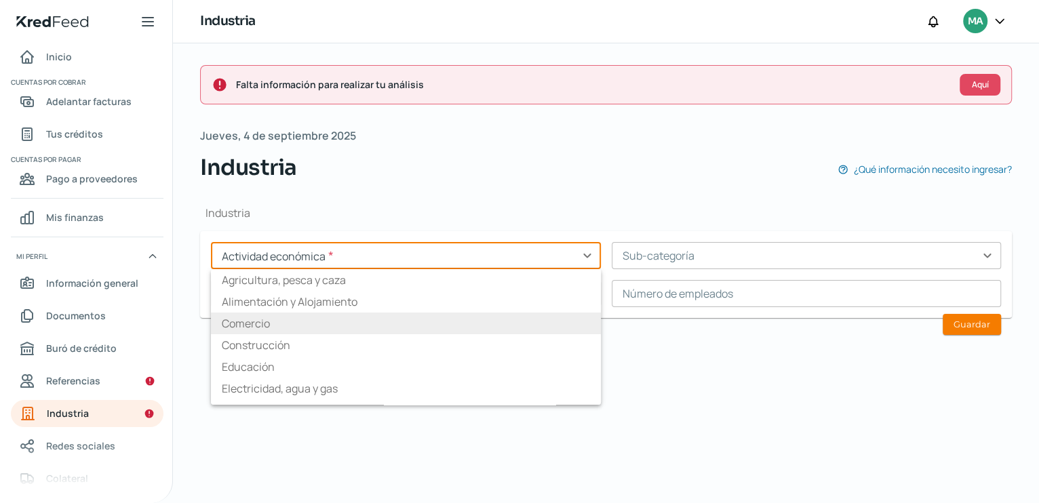
click at [338, 322] on li "Comercio" at bounding box center [406, 324] width 390 height 22
type input "Comercio"
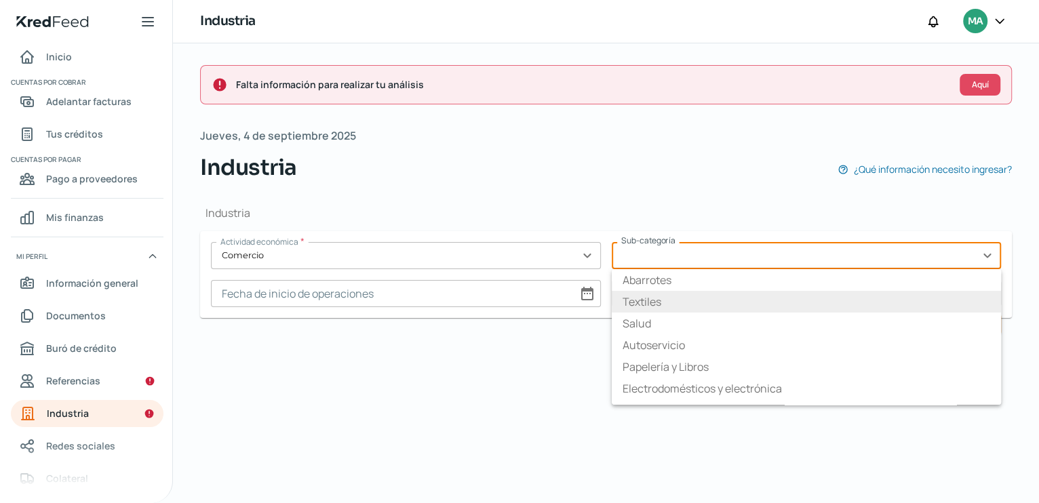
click at [988, 258] on input "text" at bounding box center [807, 255] width 390 height 27
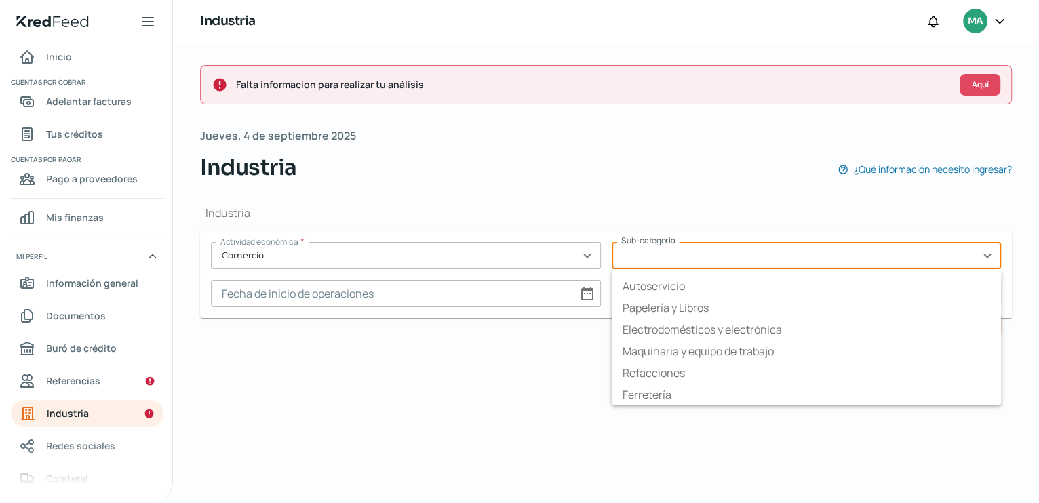
scroll to position [81, 0]
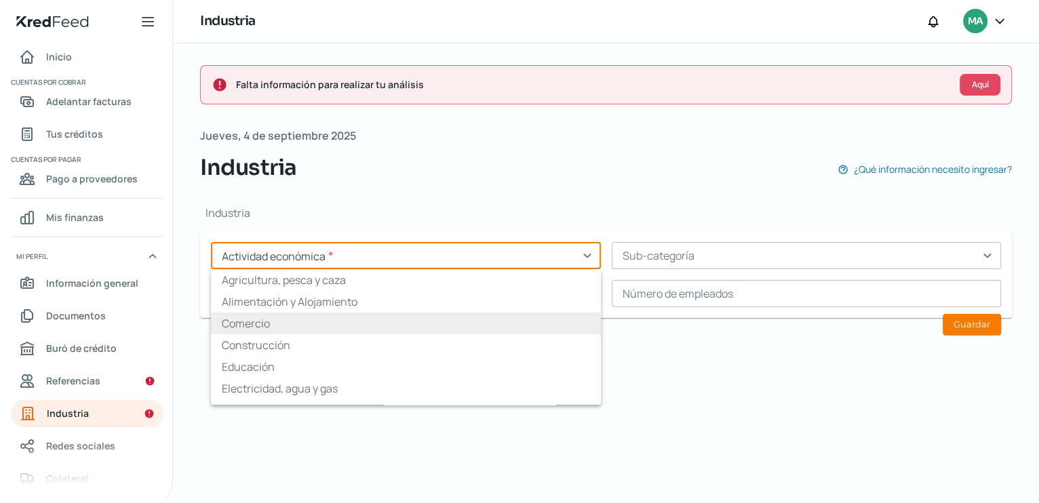
click at [589, 256] on input "text" at bounding box center [406, 255] width 390 height 27
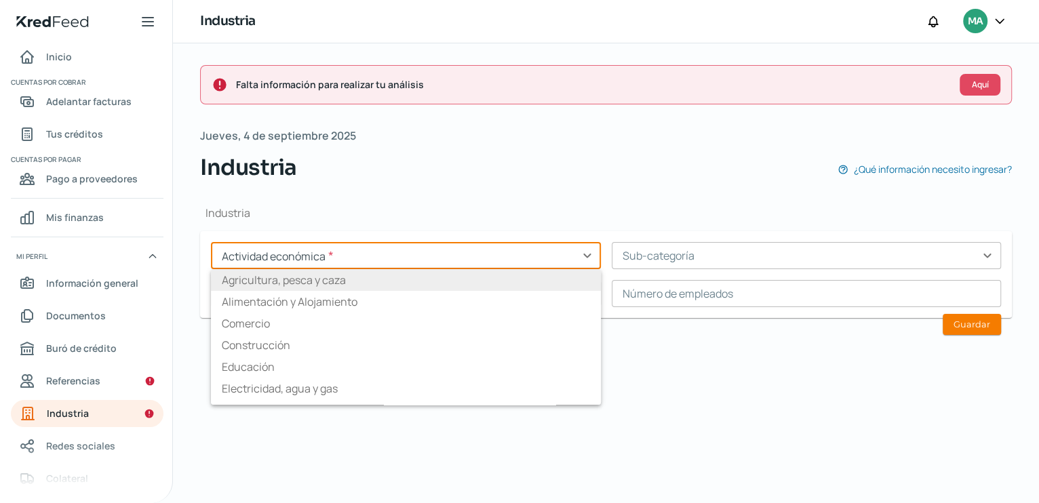
click at [279, 283] on li "Agricultura, pesca y caza" at bounding box center [406, 280] width 390 height 22
type input "Agricultura, pesca y caza"
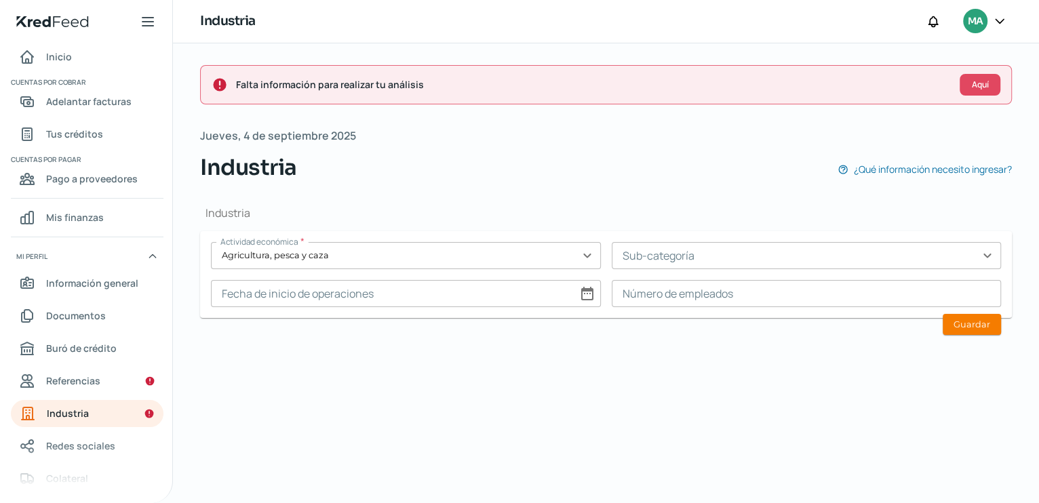
click at [990, 257] on input "text" at bounding box center [807, 255] width 390 height 27
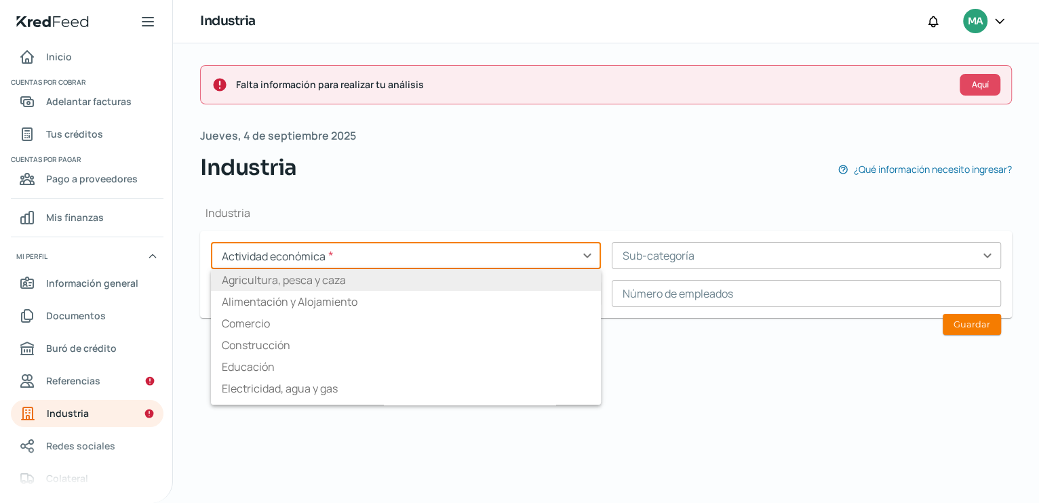
click at [587, 254] on input "text" at bounding box center [406, 255] width 390 height 27
click at [286, 277] on li "Agricultura, pesca y caza" at bounding box center [406, 280] width 390 height 22
type input "Agricultura, pesca y caza"
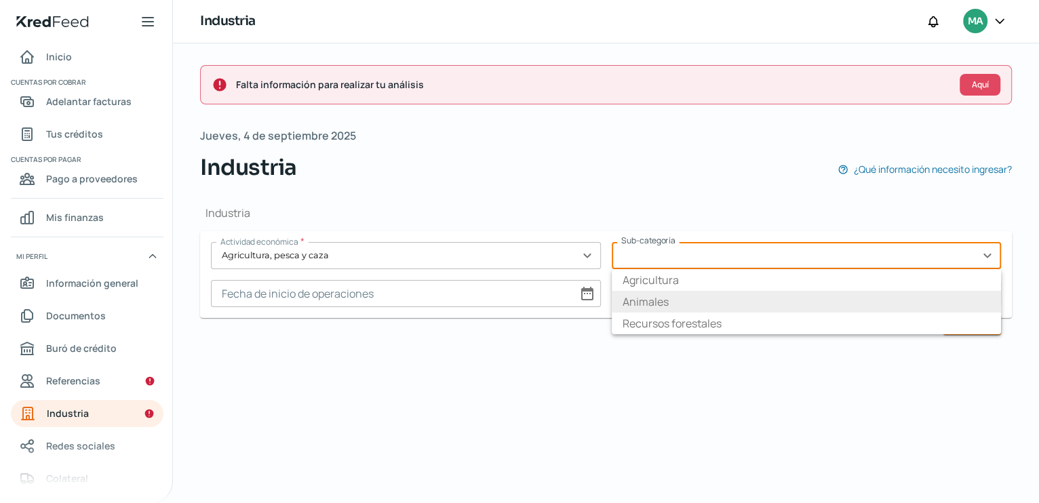
click at [988, 254] on input "text" at bounding box center [807, 255] width 390 height 27
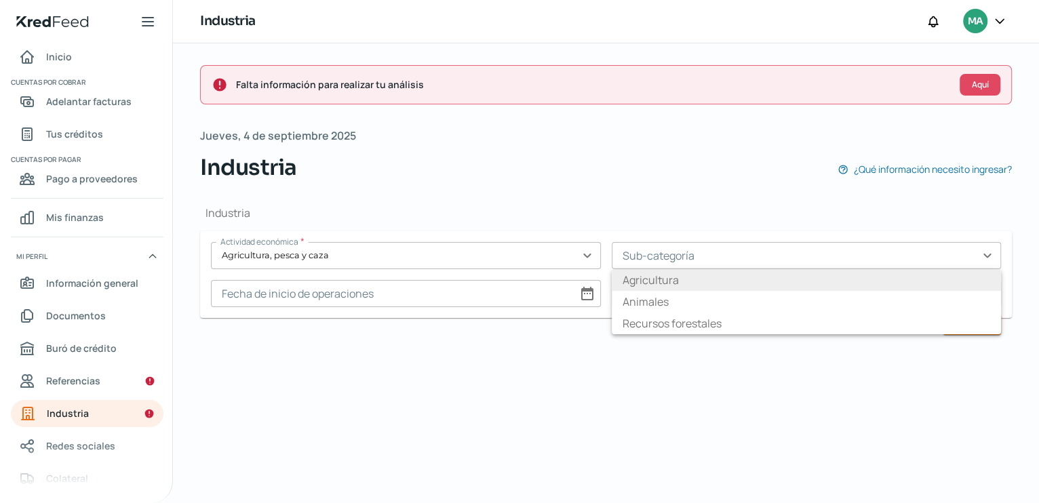
click at [674, 279] on li "Agricultura" at bounding box center [807, 280] width 390 height 22
type input "Agricultura"
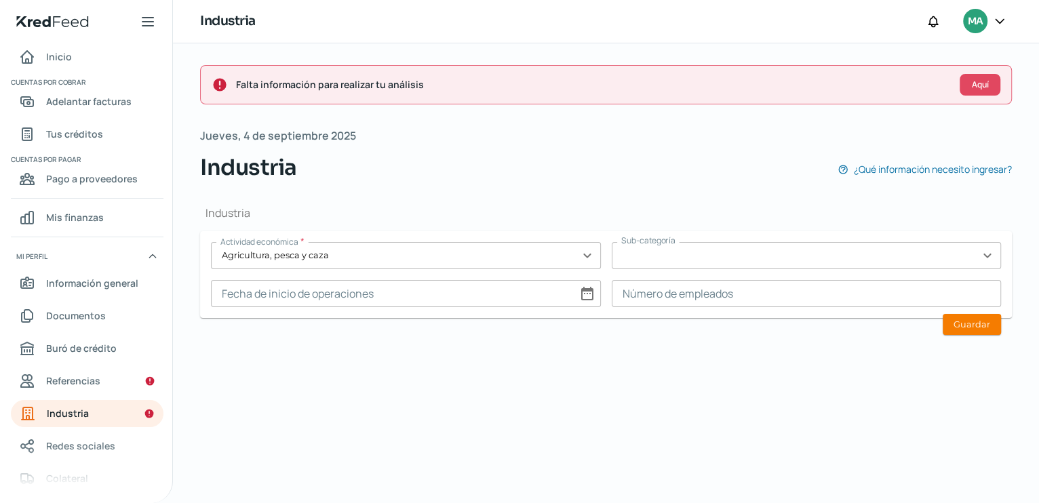
click at [988, 255] on input "text" at bounding box center [807, 255] width 390 height 27
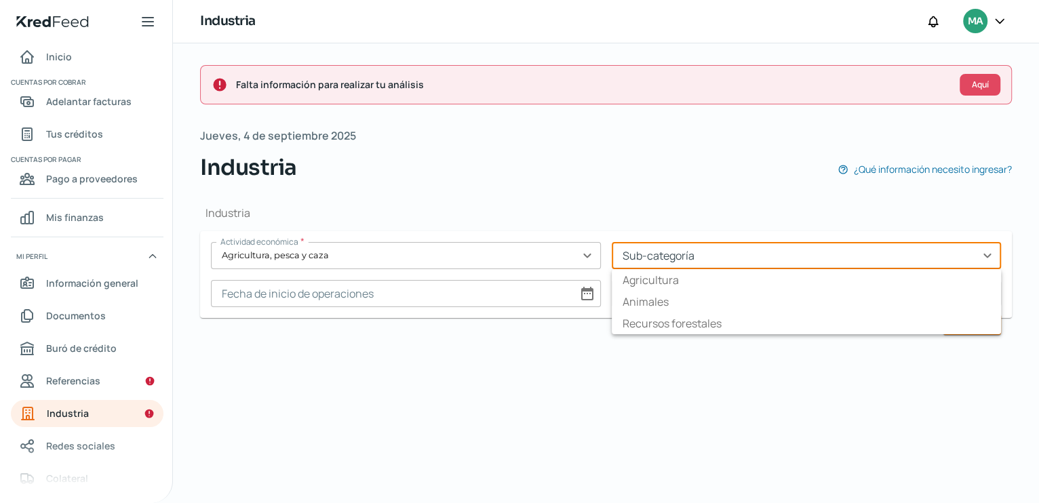
type input "Agricultura"
click at [589, 260] on input "text" at bounding box center [406, 255] width 390 height 27
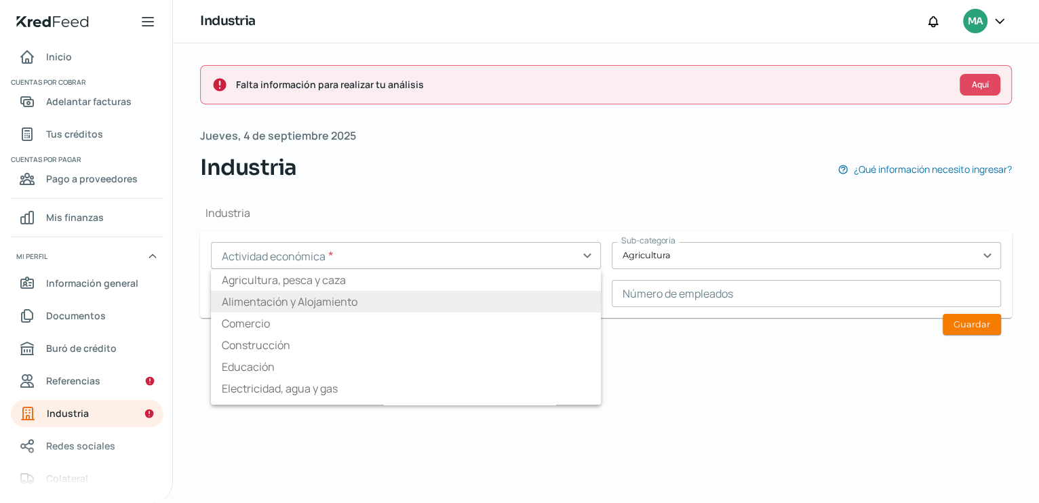
click at [391, 303] on li "Alimentación y Alojamiento" at bounding box center [406, 302] width 390 height 22
type input "Alimentación y Alojamiento"
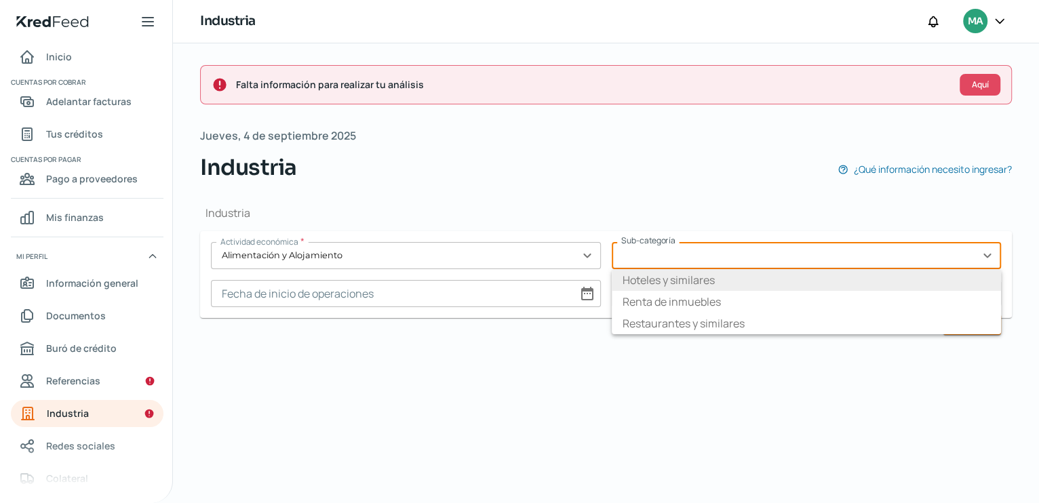
click at [992, 254] on input "text" at bounding box center [807, 255] width 390 height 27
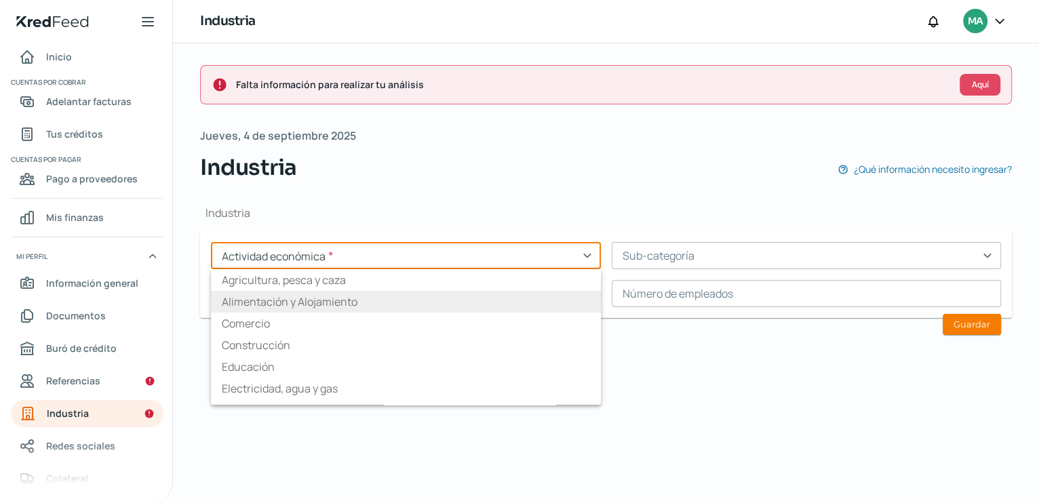
click at [589, 257] on input "text" at bounding box center [406, 255] width 390 height 27
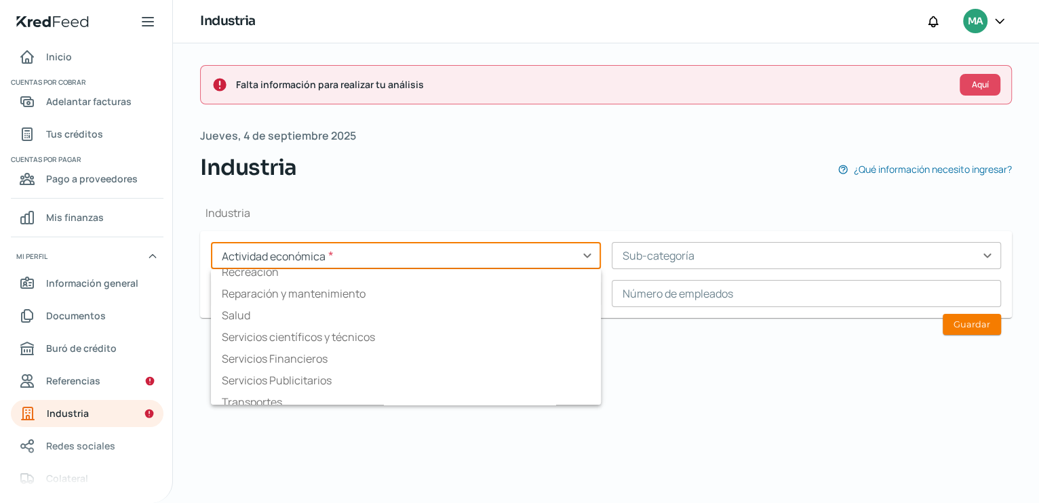
scroll to position [211, 0]
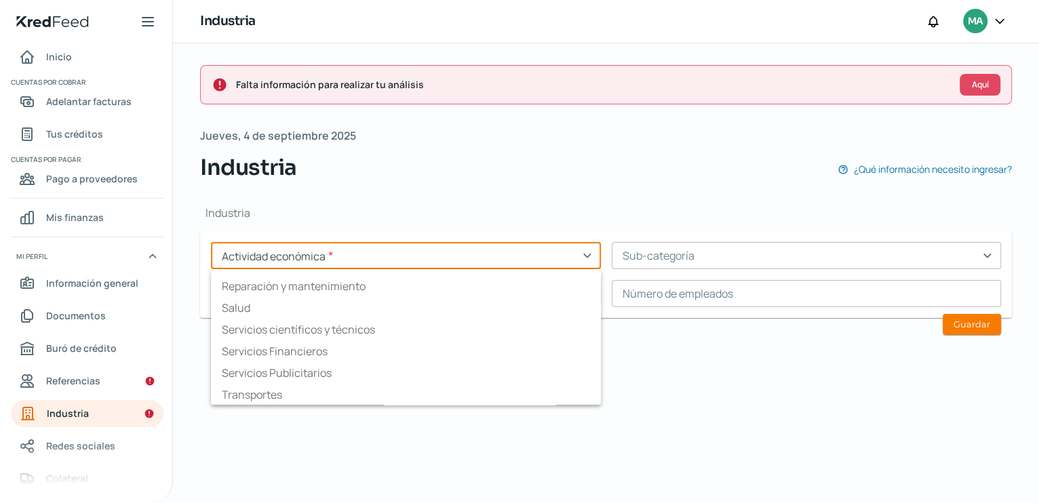
type input "Alimentación y Alojamiento"
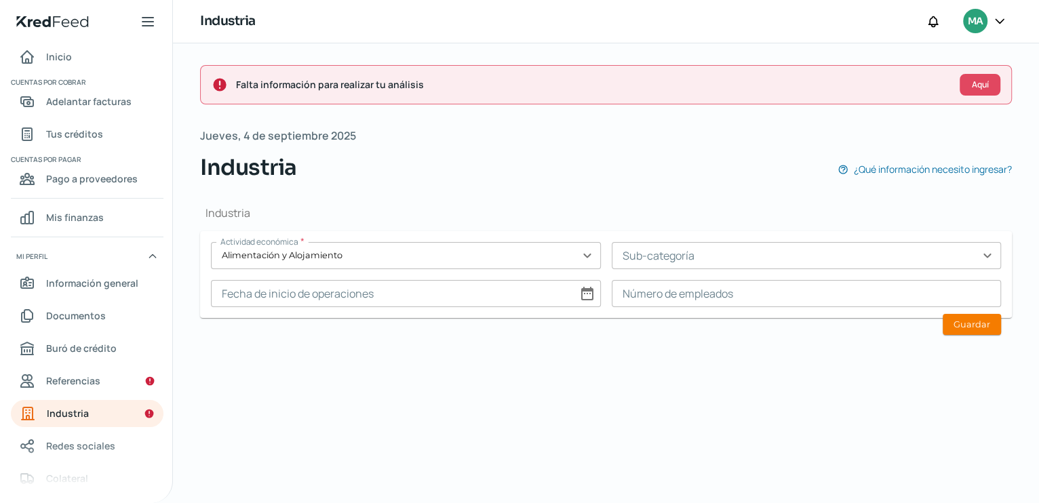
drag, startPoint x: 601, startPoint y: 376, endPoint x: 617, endPoint y: 269, distance: 108.4
click at [617, 269] on div "Falta información para realizar tu análisis Aquí [DATE] Industria ¿Qué informac…" at bounding box center [606, 273] width 866 height 460
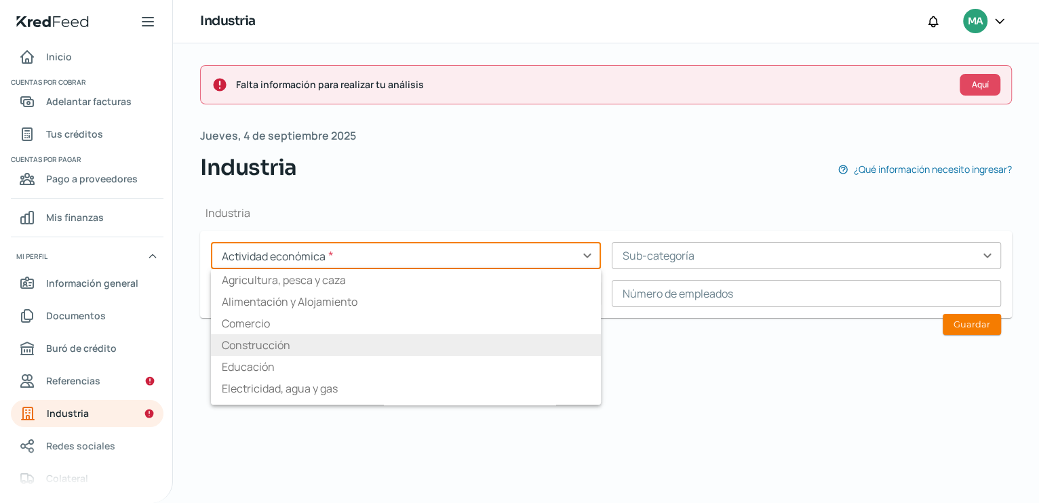
click at [585, 255] on input "text" at bounding box center [406, 255] width 390 height 27
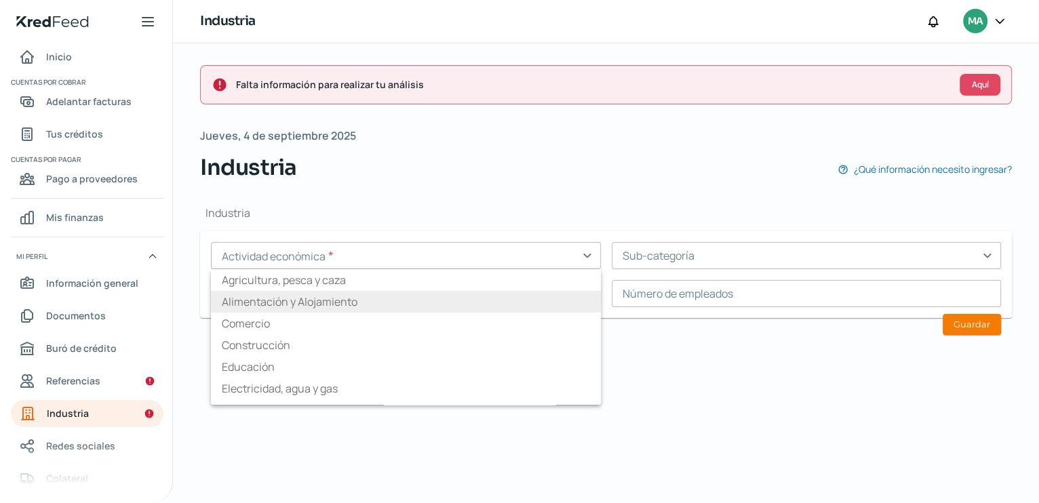
drag, startPoint x: 594, startPoint y: 303, endPoint x: 599, endPoint y: 280, distance: 22.9
click at [602, 282] on div "Actividad económica * expand_more Agricultura, pesca y caza Alimentación y Aloj…" at bounding box center [606, 274] width 790 height 65
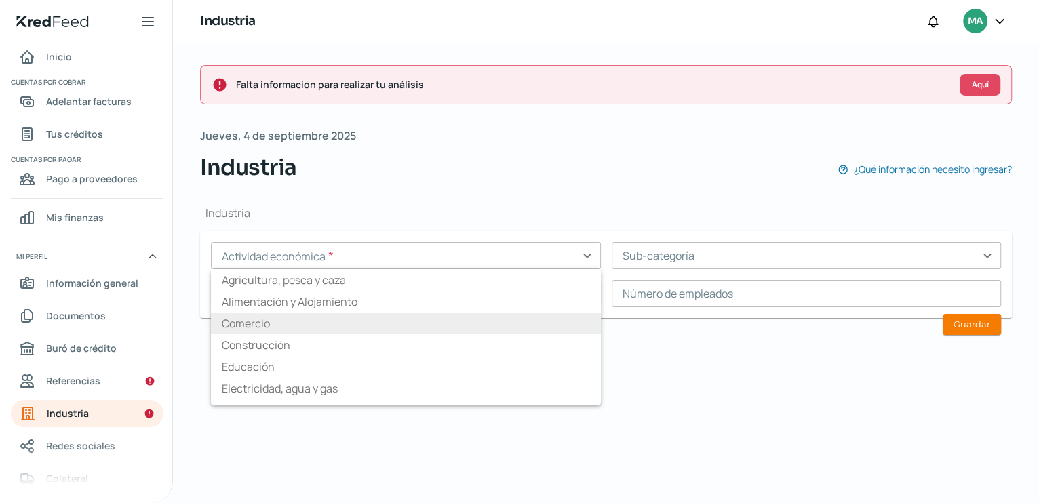
click at [250, 324] on li "Comercio" at bounding box center [406, 324] width 390 height 22
type input "Comercio"
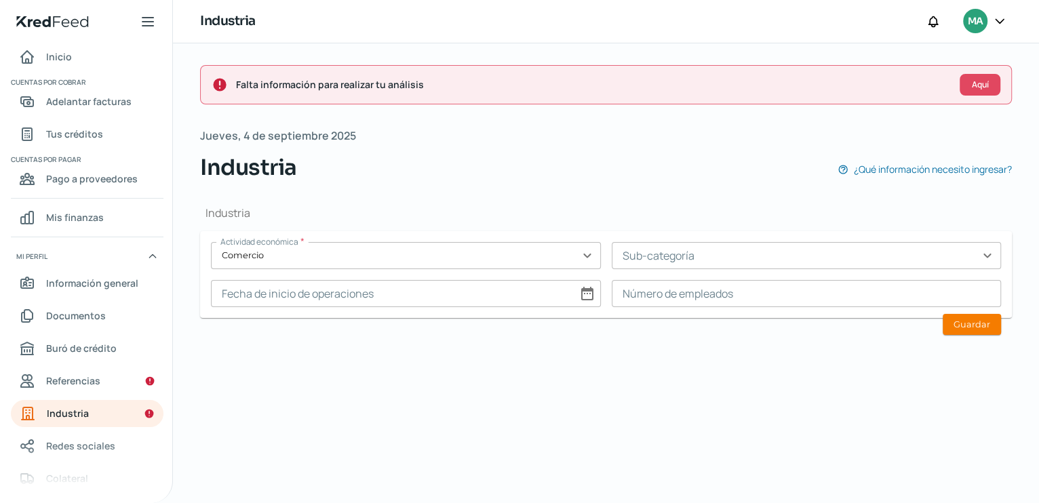
click at [926, 257] on input "text" at bounding box center [807, 255] width 390 height 27
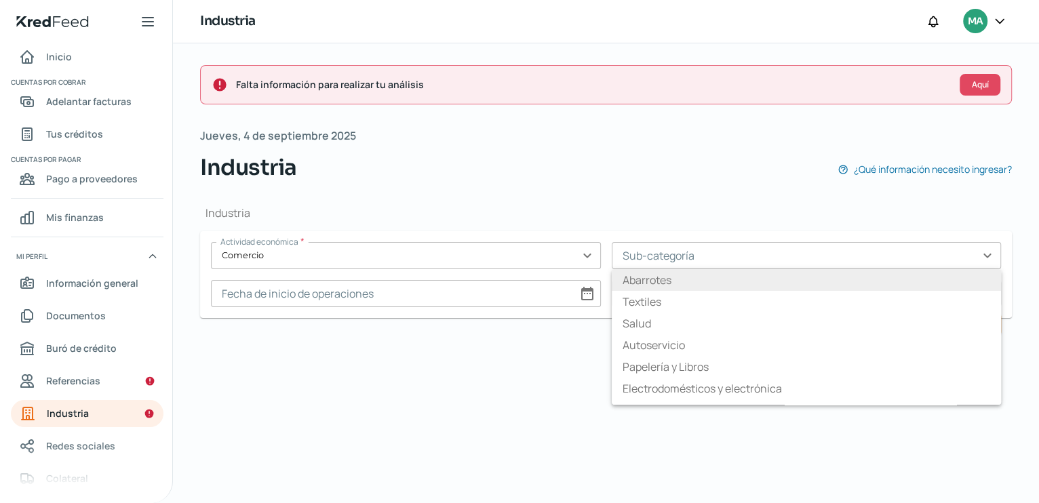
click at [663, 278] on li "Abarrotes" at bounding box center [807, 280] width 390 height 22
type input "Abarrotes"
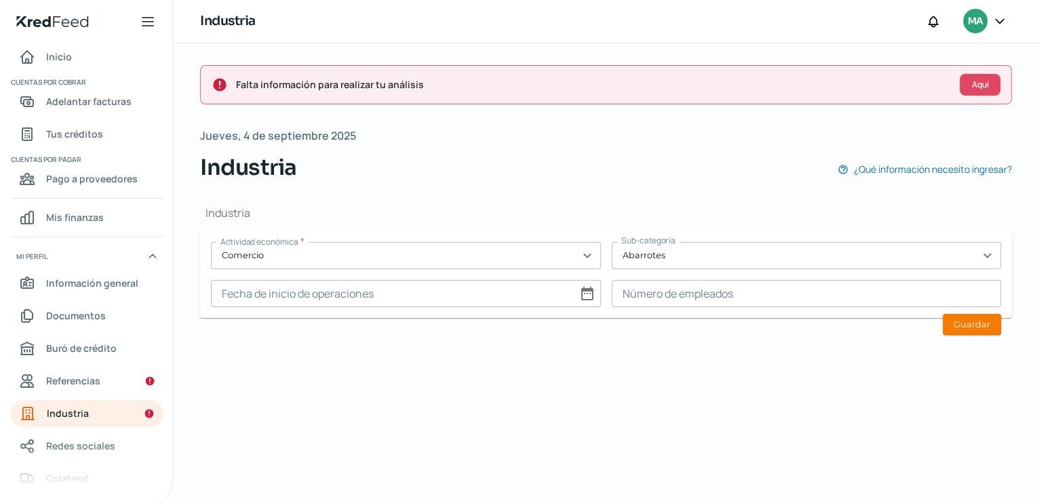
click at [718, 293] on input at bounding box center [807, 293] width 390 height 27
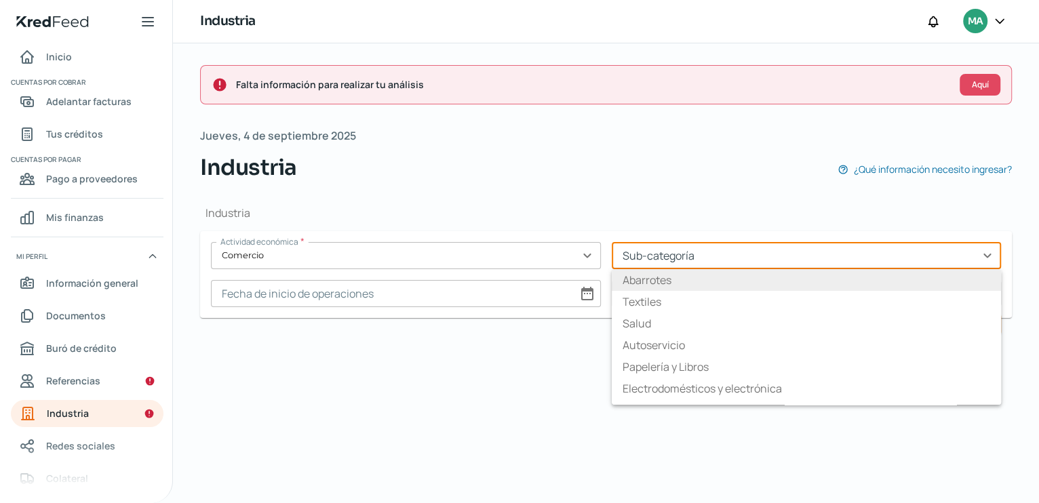
click at [846, 259] on input "text" at bounding box center [807, 255] width 390 height 27
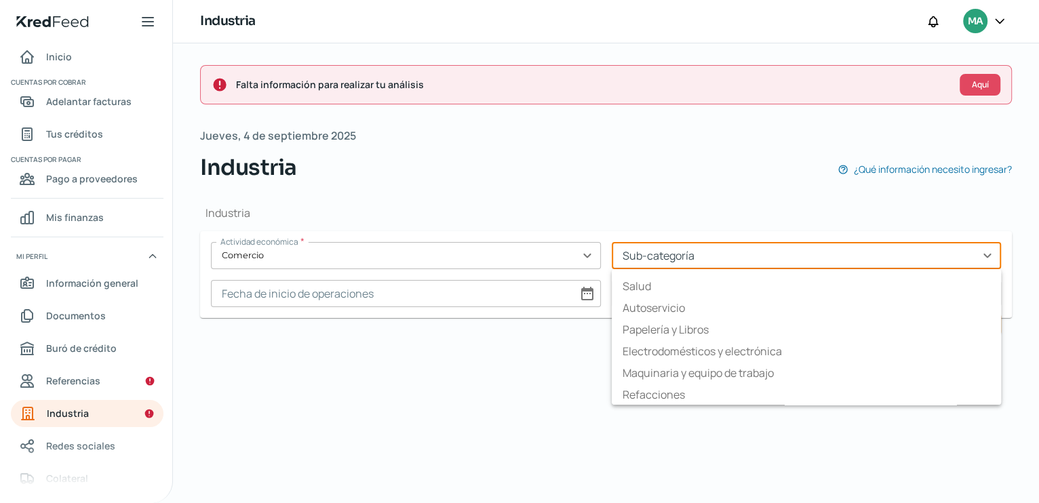
scroll to position [81, 0]
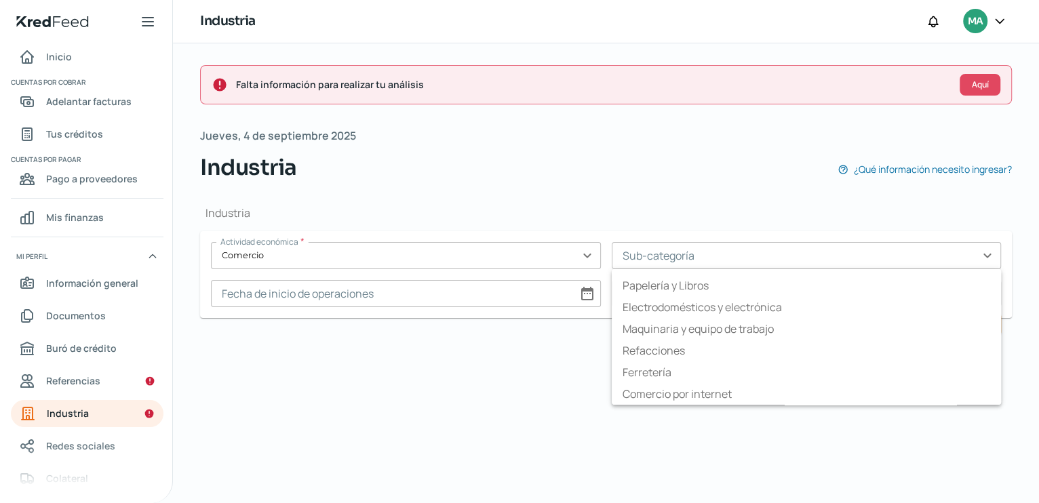
drag, startPoint x: 993, startPoint y: 331, endPoint x: 996, endPoint y: 348, distance: 17.2
click at [997, 348] on ul "Abarrotes Textiles Salud Autoservicio Papelería y Libros Electrodomésticos y el…" at bounding box center [807, 337] width 390 height 136
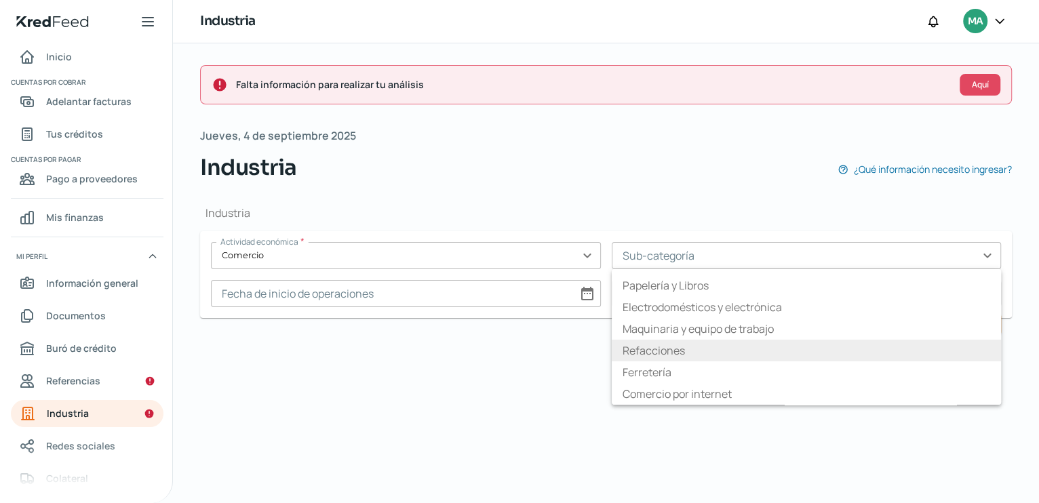
drag, startPoint x: 994, startPoint y: 343, endPoint x: 748, endPoint y: 398, distance: 252.3
click at [985, 351] on li "Refacciones" at bounding box center [807, 351] width 390 height 22
type input "Refacciones"
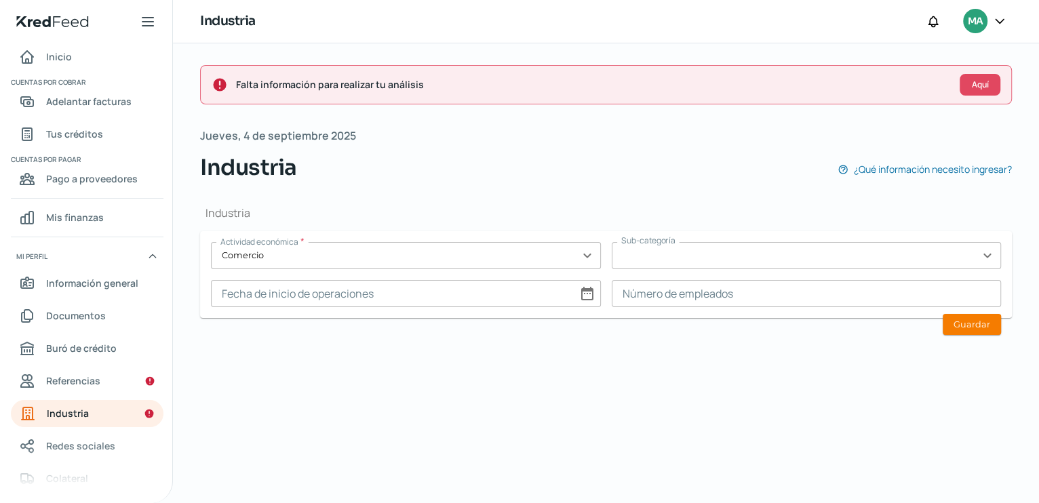
click at [991, 256] on input "text" at bounding box center [807, 255] width 390 height 27
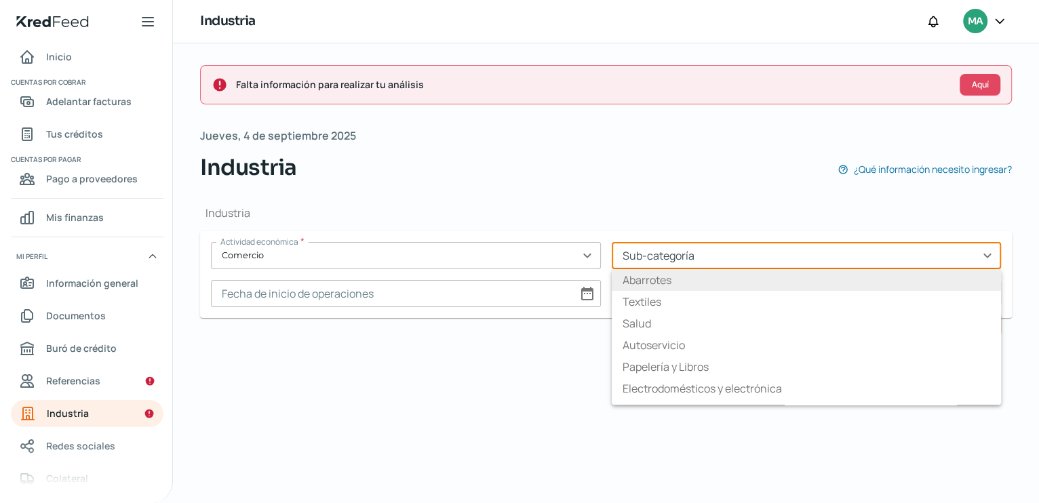
click at [653, 286] on li "Abarrotes" at bounding box center [807, 280] width 390 height 22
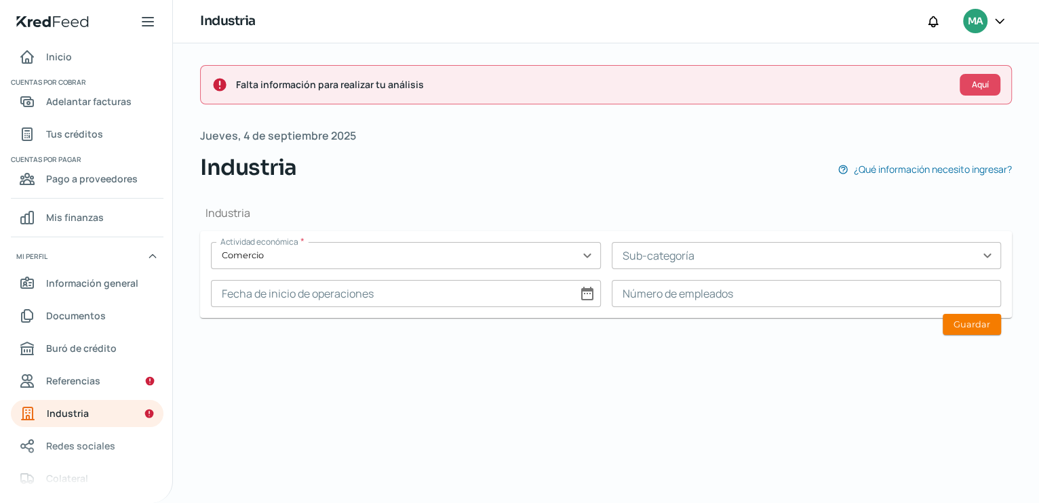
type input "Abarrotes"
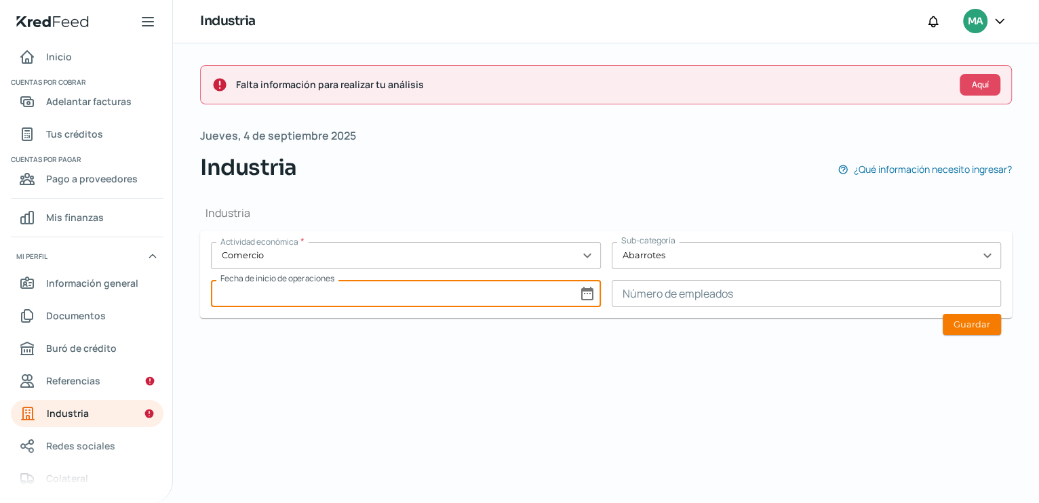
click at [373, 296] on input at bounding box center [406, 293] width 390 height 27
select select "8"
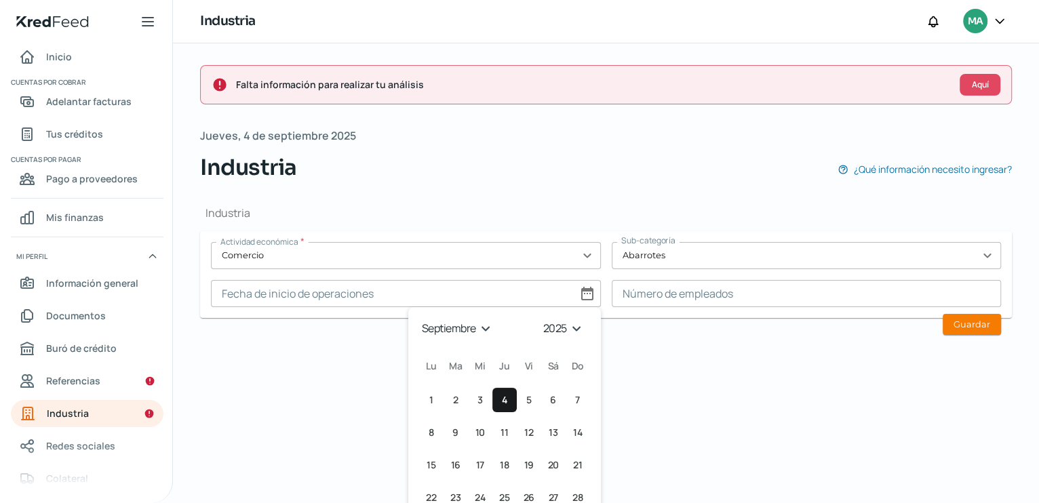
click at [486, 334] on select "enero febrero marzo [PERSON_NAME] [PERSON_NAME] septiembre octubre noviembre di…" at bounding box center [458, 328] width 79 height 21
click at [571, 327] on select "1925 1926 1927 1928 1929 1930 1931 1932 1933 1934 1935 1936 1937 1938 1939 1940…" at bounding box center [566, 328] width 48 height 21
select select "2021"
click at [542, 318] on select "1925 1926 1927 1928 1929 1930 1931 1932 1933 1934 1935 1936 1937 1938 1939 1940…" at bounding box center [566, 328] width 48 height 21
click at [486, 328] on select "enero febrero marzo [PERSON_NAME] [PERSON_NAME] septiembre octubre noviembre di…" at bounding box center [458, 328] width 79 height 21
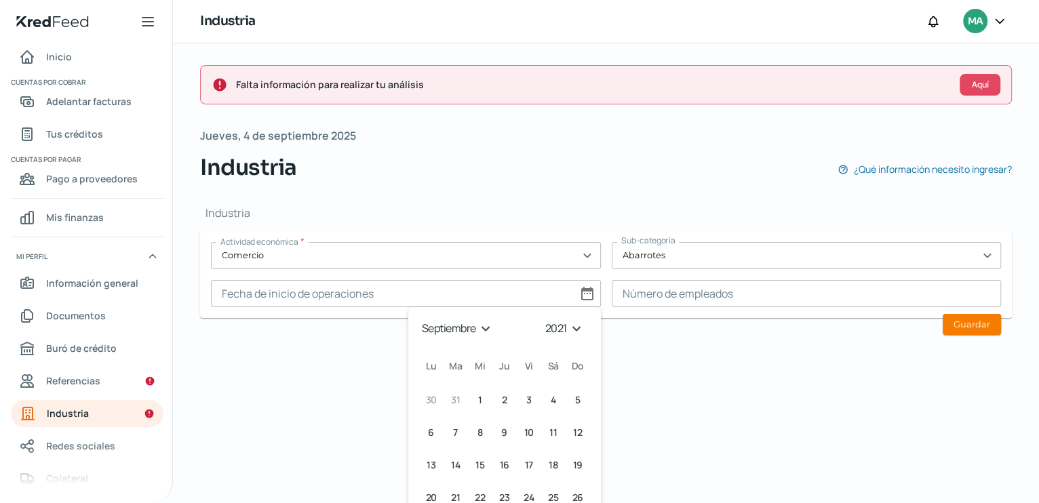
select select "3"
click at [419, 318] on select "enero febrero marzo [PERSON_NAME] [PERSON_NAME] septiembre octubre noviembre di…" at bounding box center [458, 328] width 79 height 21
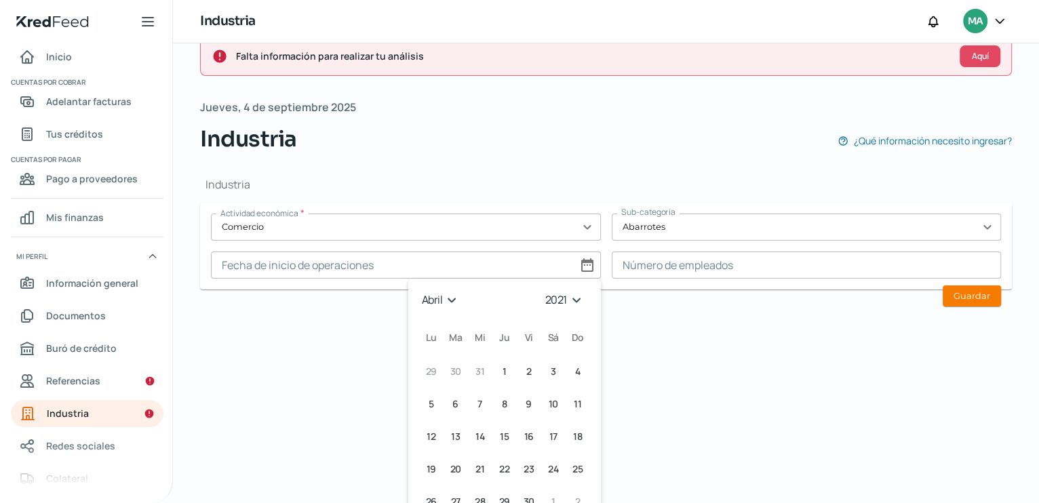
scroll to position [55, 0]
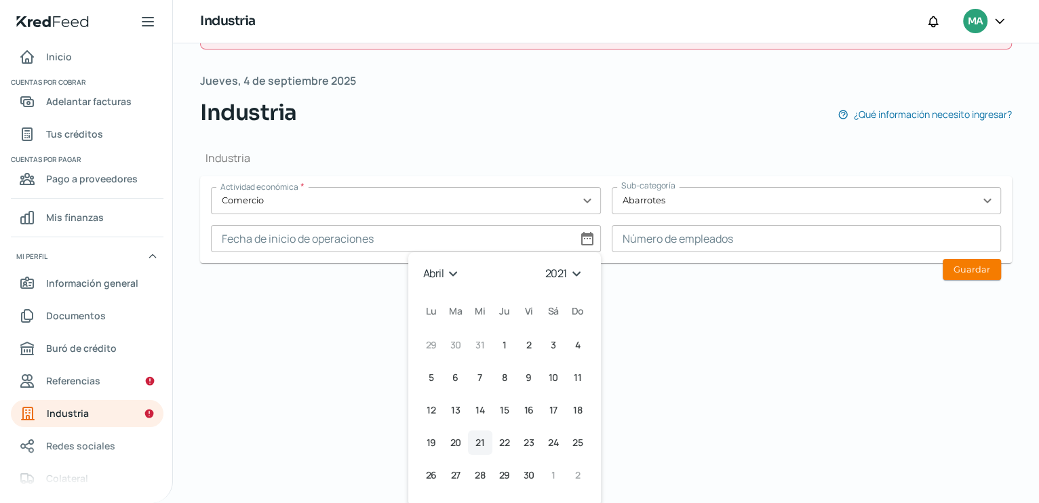
click at [479, 440] on span "21" at bounding box center [479, 443] width 9 height 16
type input "[DATE]"
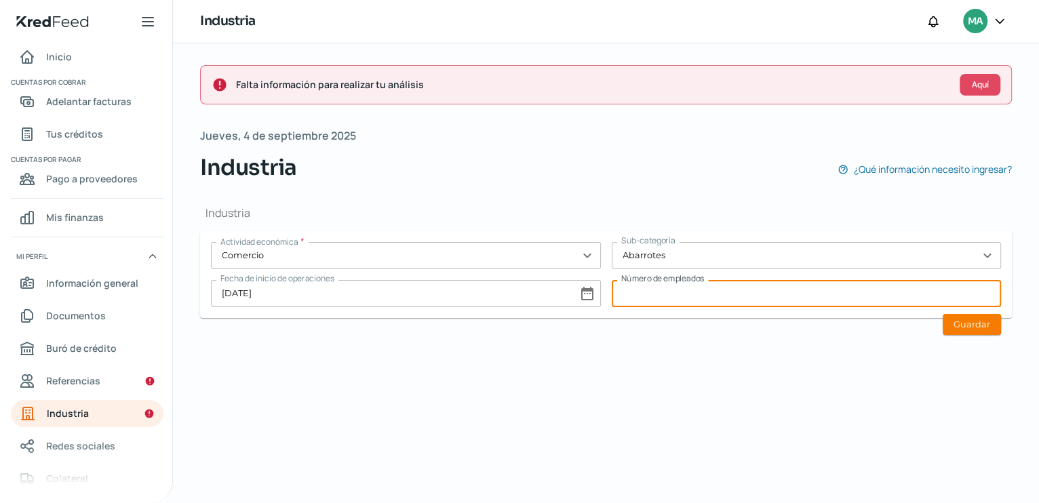
click at [699, 297] on input at bounding box center [807, 293] width 390 height 27
type input "10"
click at [757, 373] on div "Falta información para realizar tu análisis Aquí [DATE] Industria ¿Qué informac…" at bounding box center [606, 273] width 866 height 460
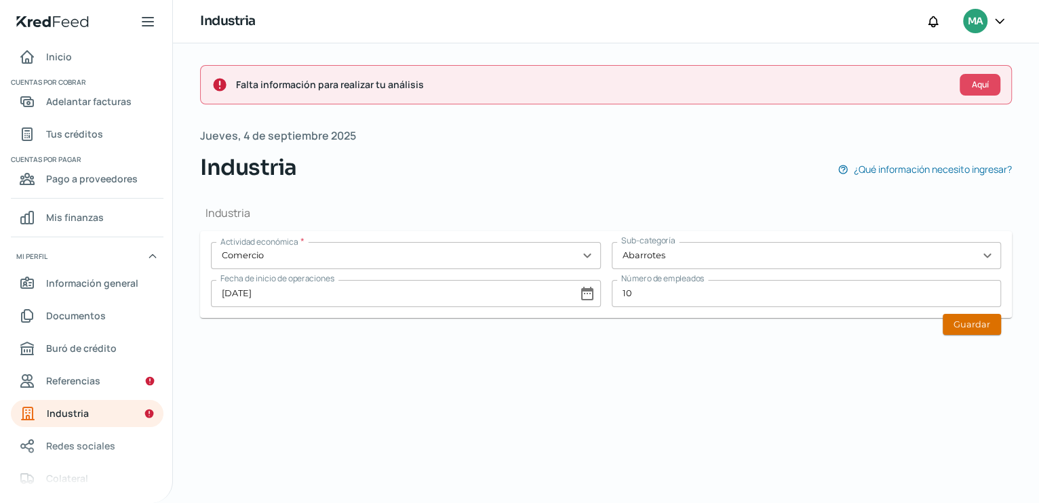
click at [958, 317] on button "Guardar" at bounding box center [972, 324] width 58 height 21
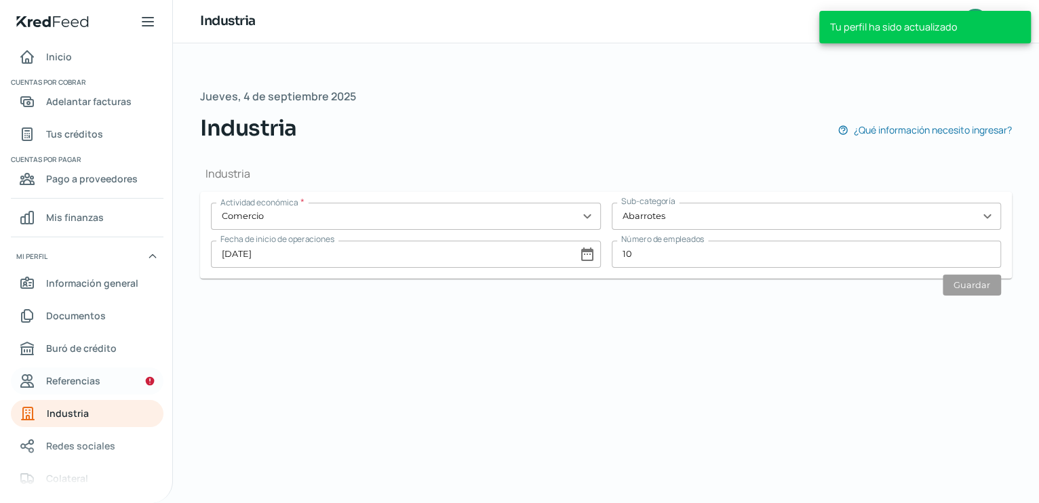
click at [79, 385] on span "Referencias" at bounding box center [73, 380] width 54 height 17
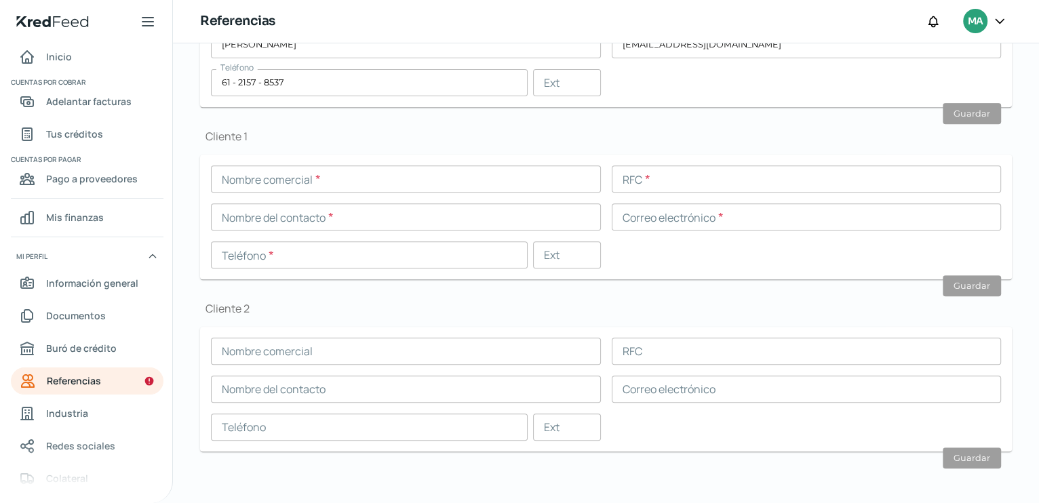
scroll to position [423, 0]
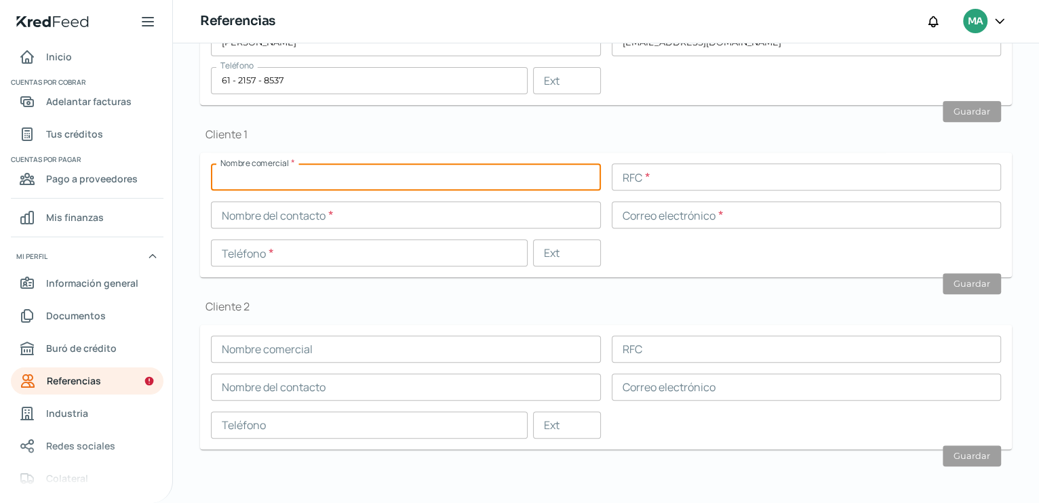
click at [345, 174] on input "text" at bounding box center [406, 176] width 390 height 27
type input "C"
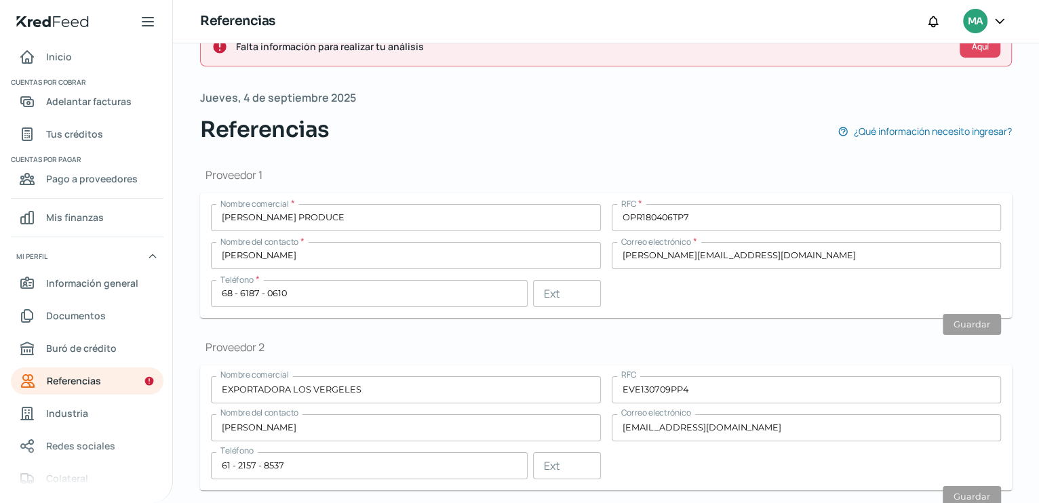
scroll to position [0, 0]
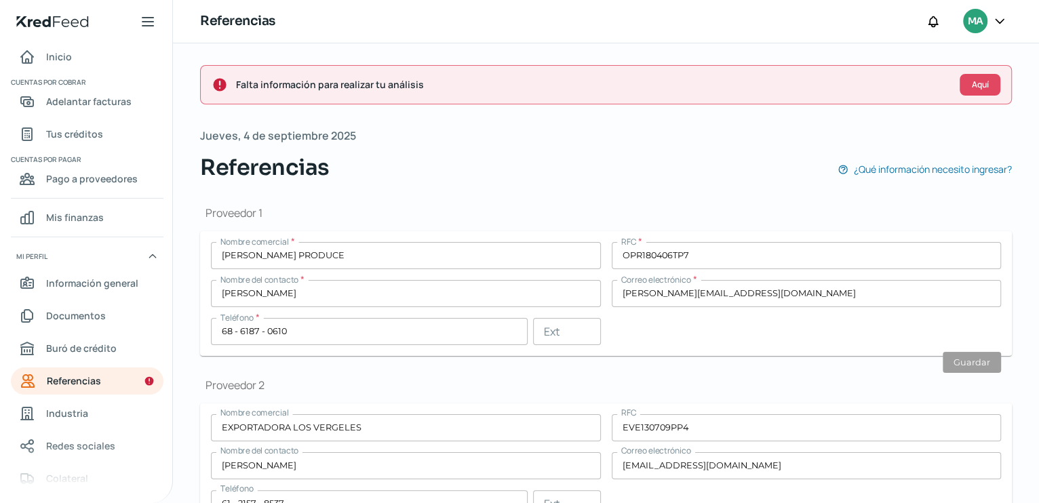
click at [1002, 20] on icon at bounding box center [1000, 21] width 8 height 4
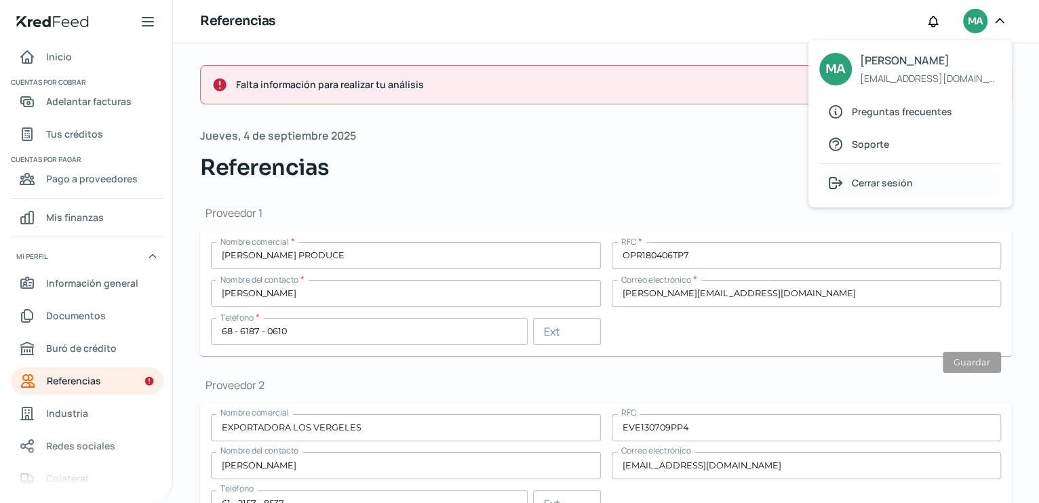
click at [878, 182] on span "Cerrar sesión" at bounding box center [882, 182] width 61 height 17
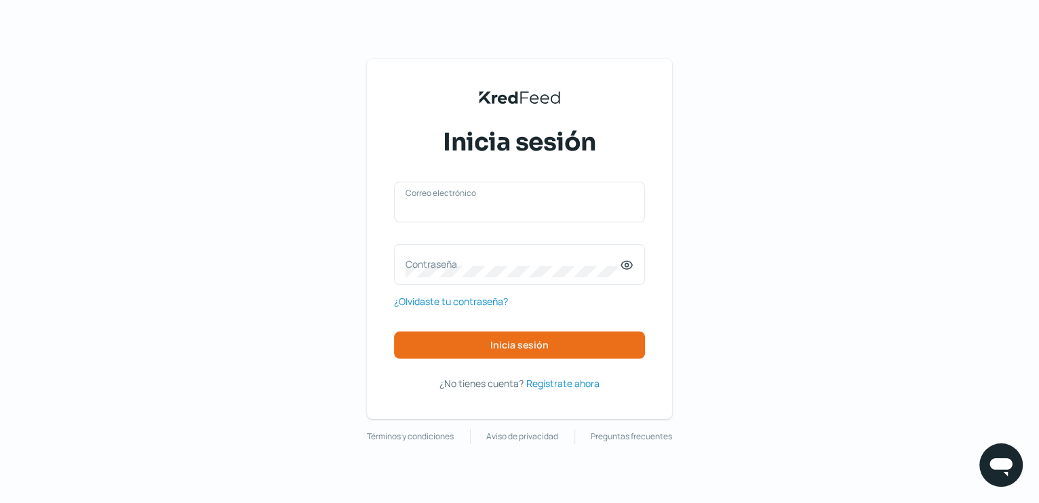
type input "[EMAIL_ADDRESS][DOMAIN_NAME]"
